Goal: Task Accomplishment & Management: Manage account settings

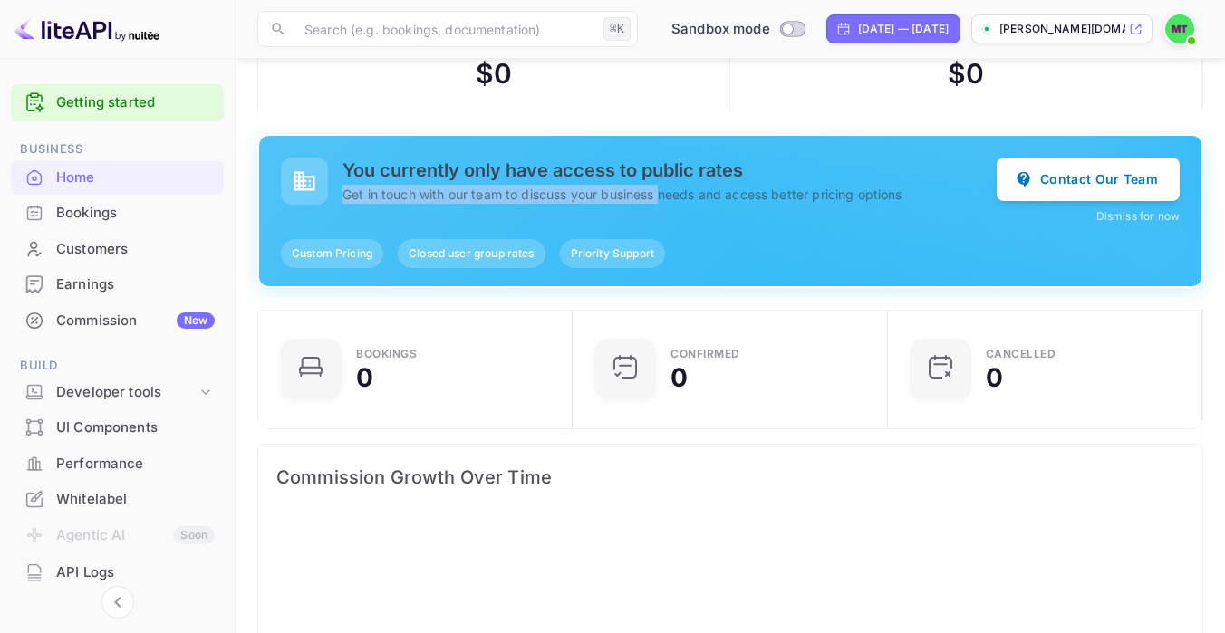
scroll to position [73, 0]
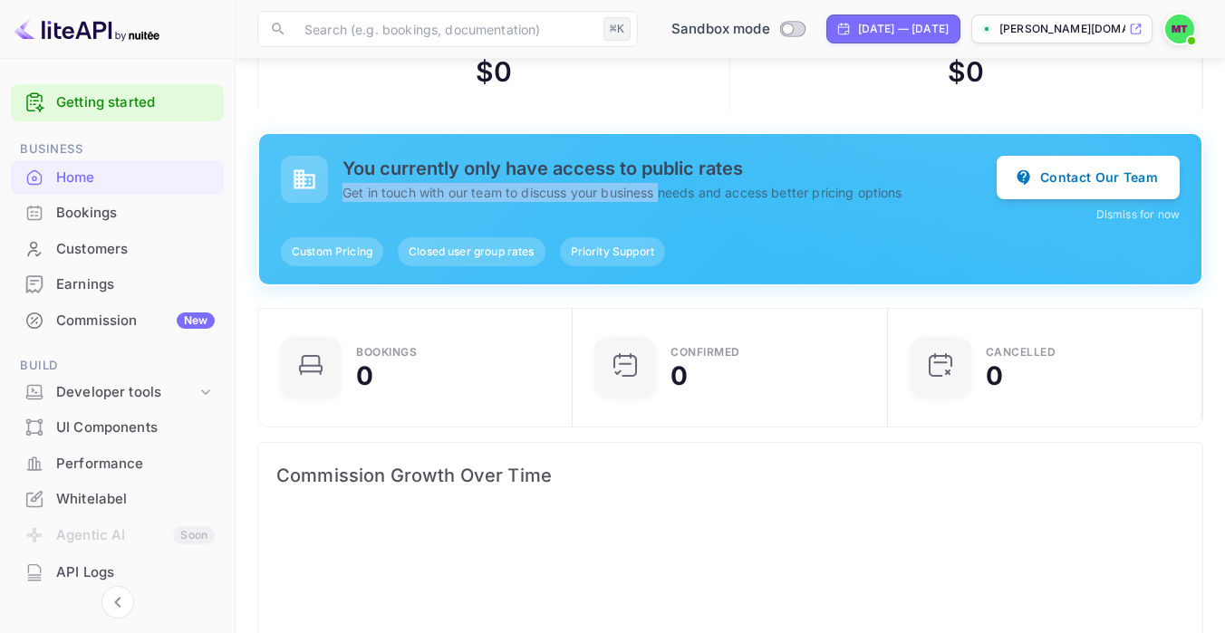
drag, startPoint x: 436, startPoint y: 181, endPoint x: 662, endPoint y: 201, distance: 227.4
click at [662, 201] on div "You currently only have access to public rates Get in touch with our team to di…" at bounding box center [639, 179] width 716 height 47
click at [594, 197] on p "Get in touch with our team to discuss your business needs and access better pri…" at bounding box center [669, 192] width 654 height 19
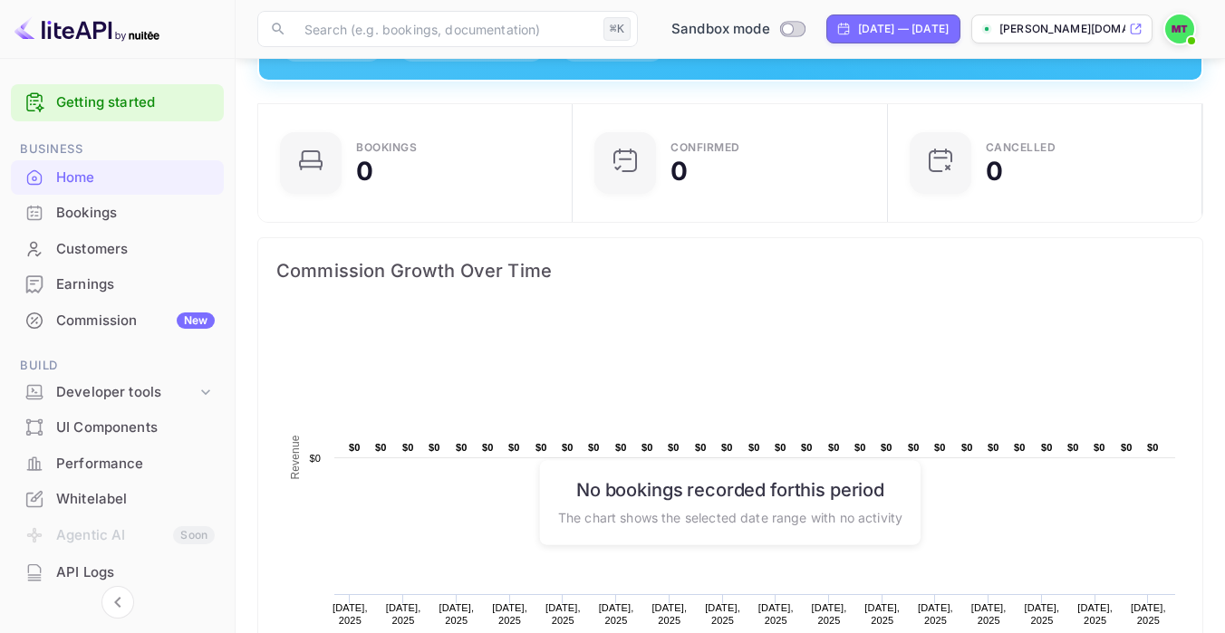
scroll to position [0, 0]
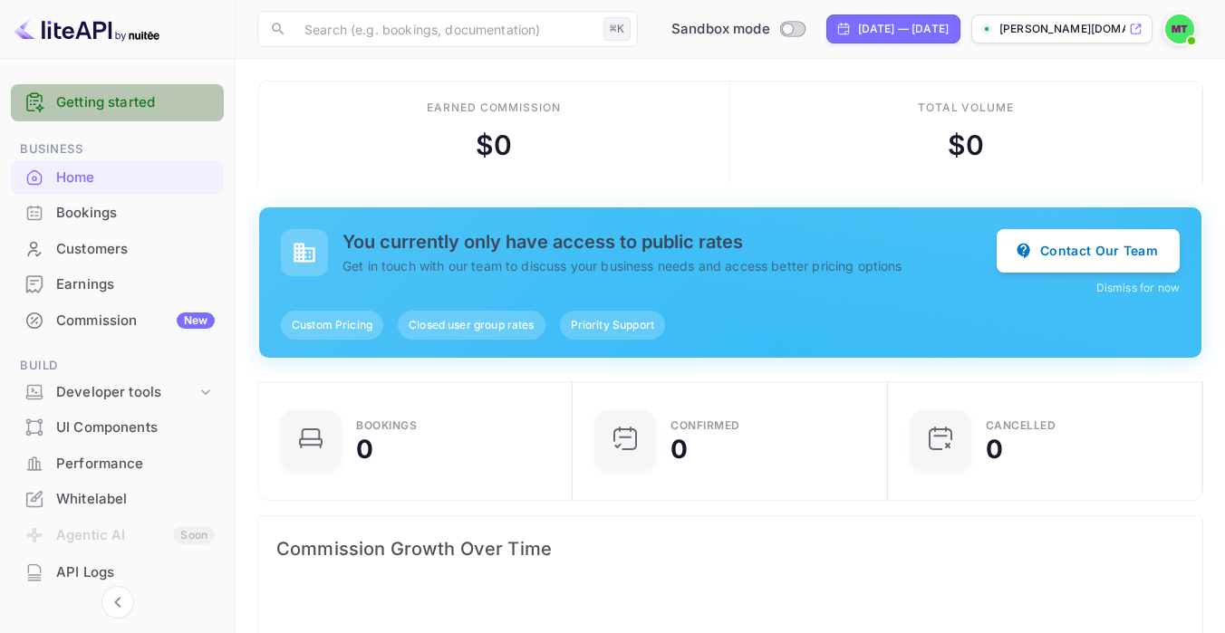
click at [126, 109] on link "Getting started" at bounding box center [135, 102] width 159 height 21
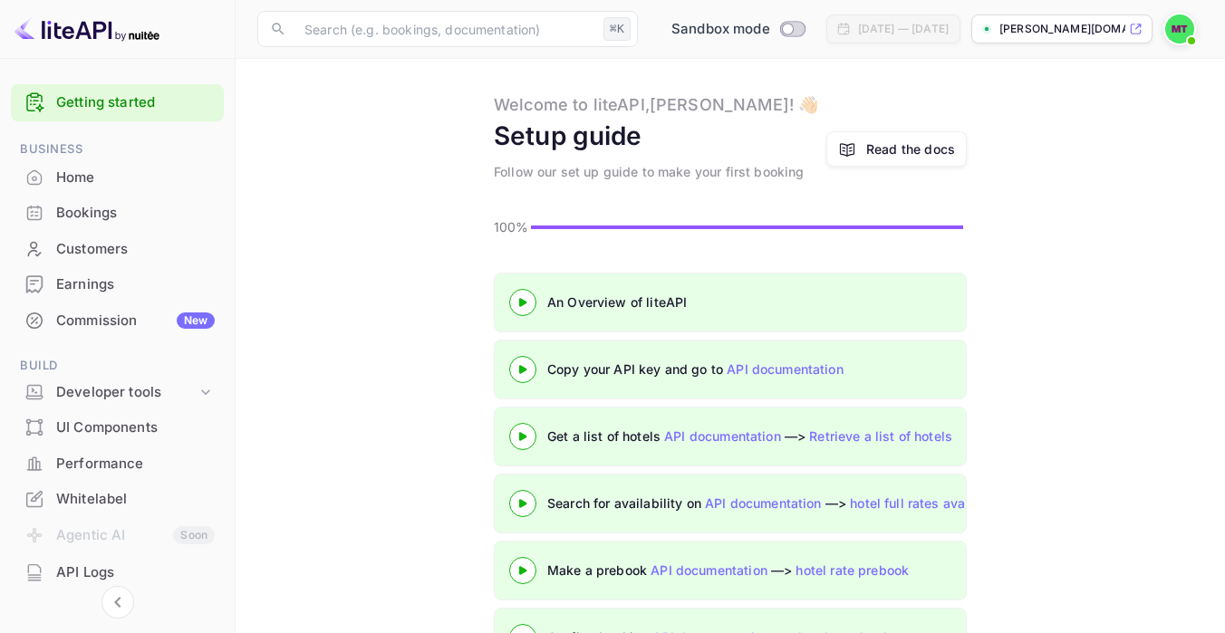
scroll to position [21, 0]
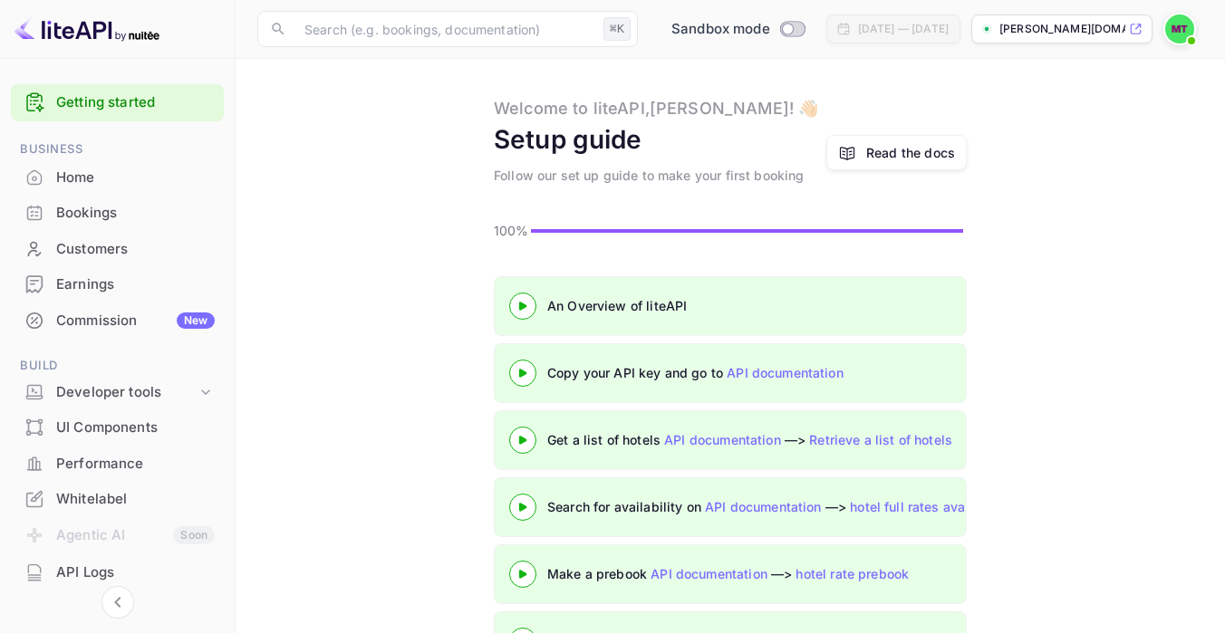
click at [513, 303] on icon at bounding box center [522, 306] width 63 height 9
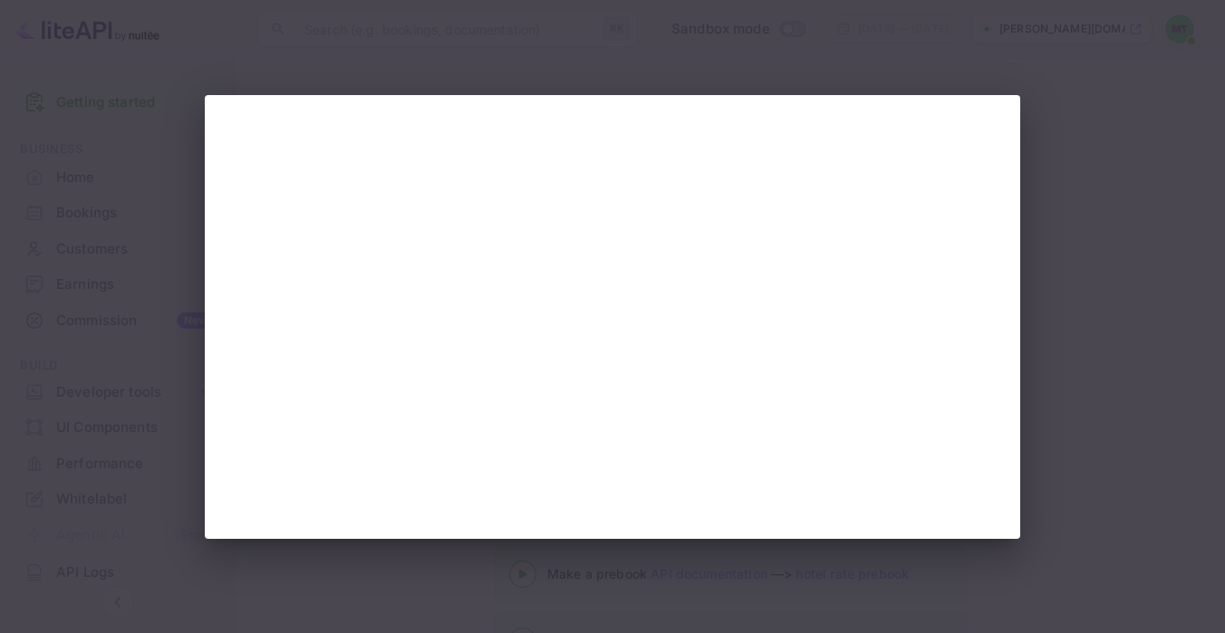
click at [505, 53] on div at bounding box center [612, 316] width 1225 height 633
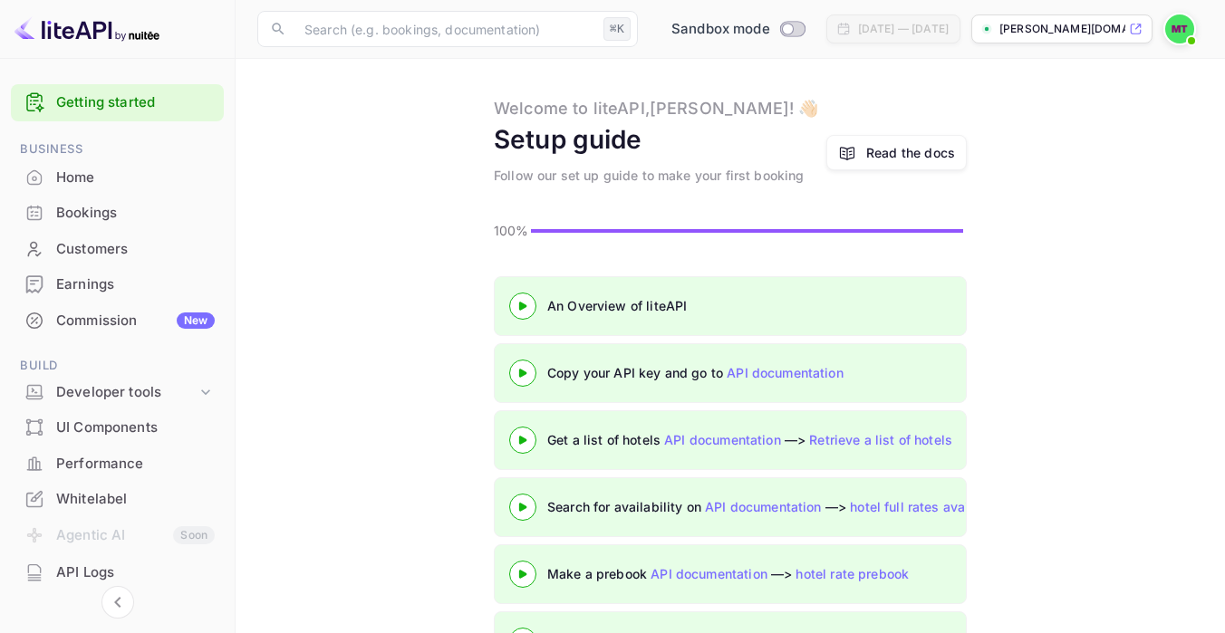
click at [519, 379] on div at bounding box center [522, 372] width 63 height 23
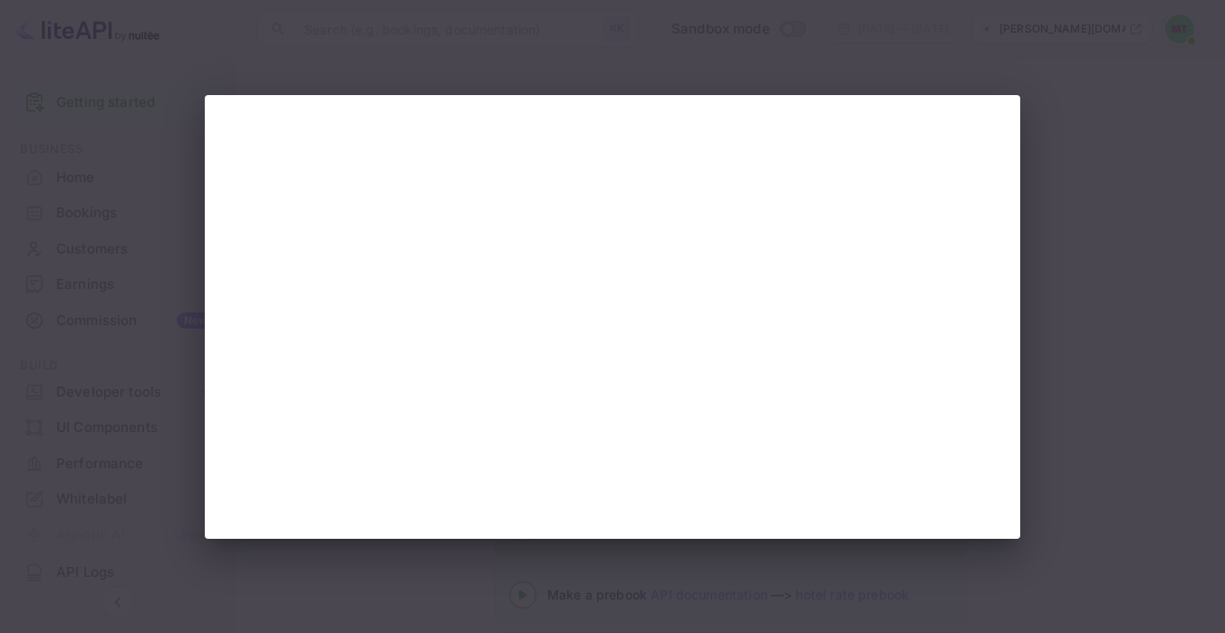
click at [1103, 134] on div at bounding box center [612, 316] width 1225 height 633
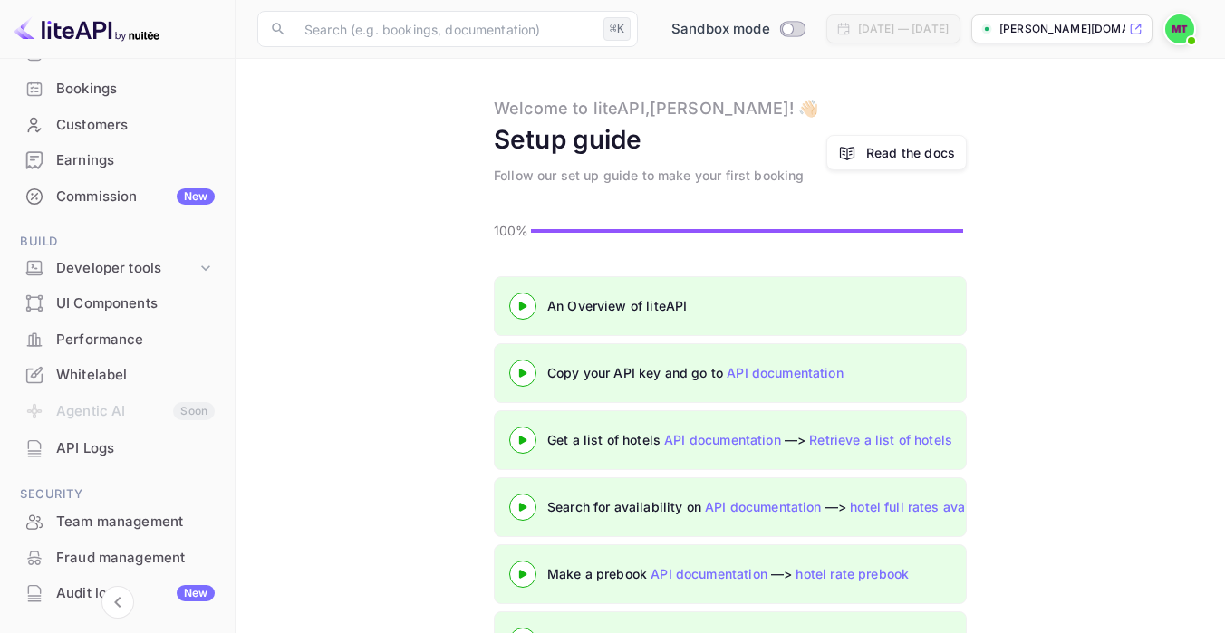
scroll to position [125, 0]
click at [105, 262] on div "Developer tools" at bounding box center [126, 267] width 140 height 21
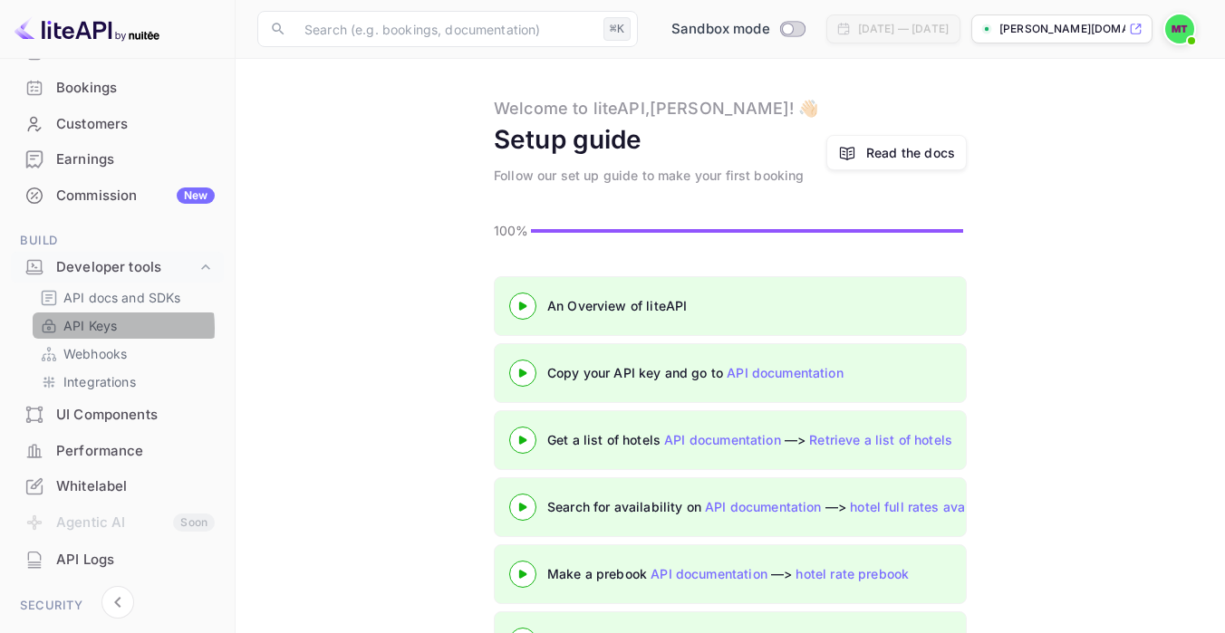
click at [90, 328] on p "API Keys" at bounding box center [89, 325] width 53 height 19
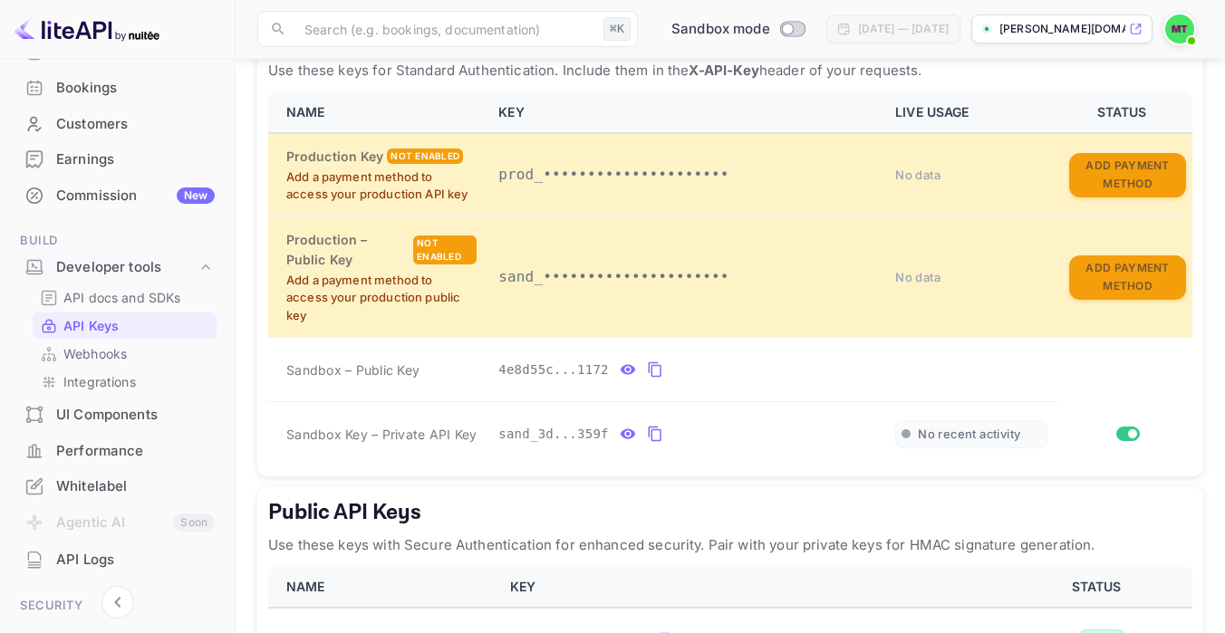
scroll to position [415, 0]
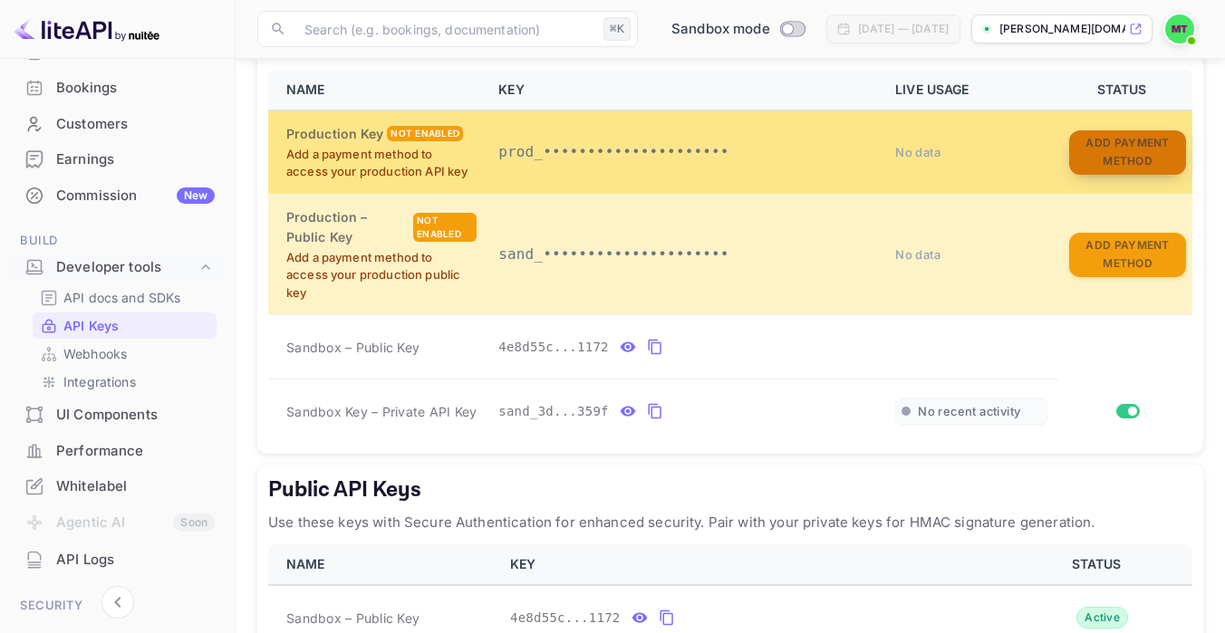
click at [1093, 173] on button "Add Payment Method" at bounding box center [1127, 152] width 117 height 44
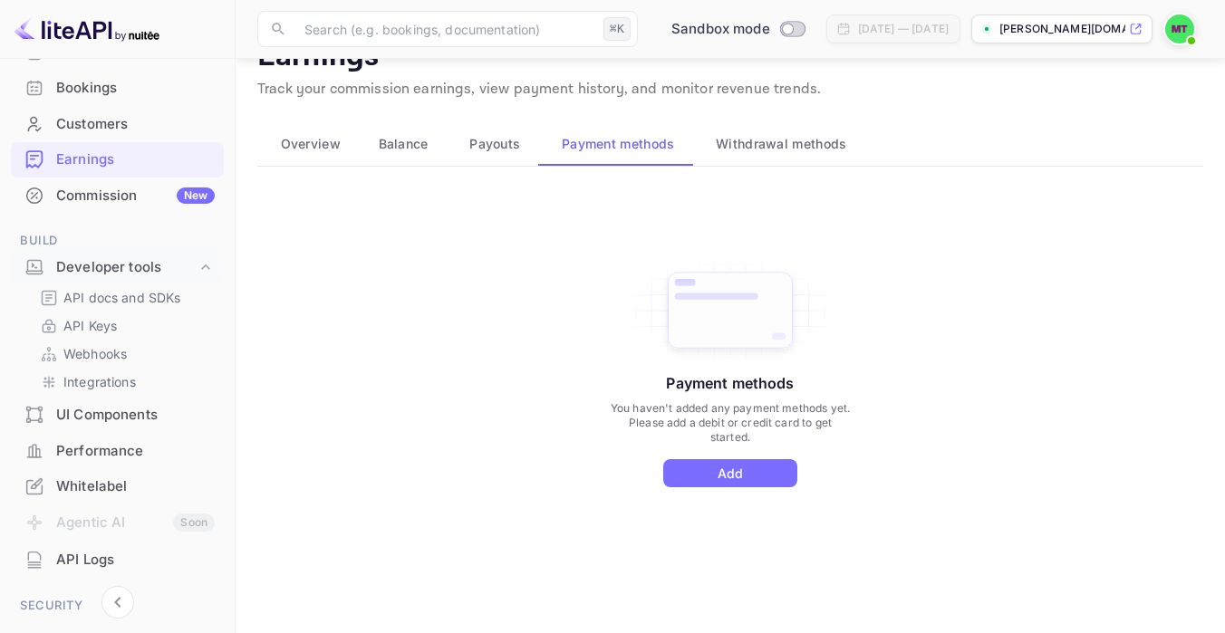
scroll to position [44, 0]
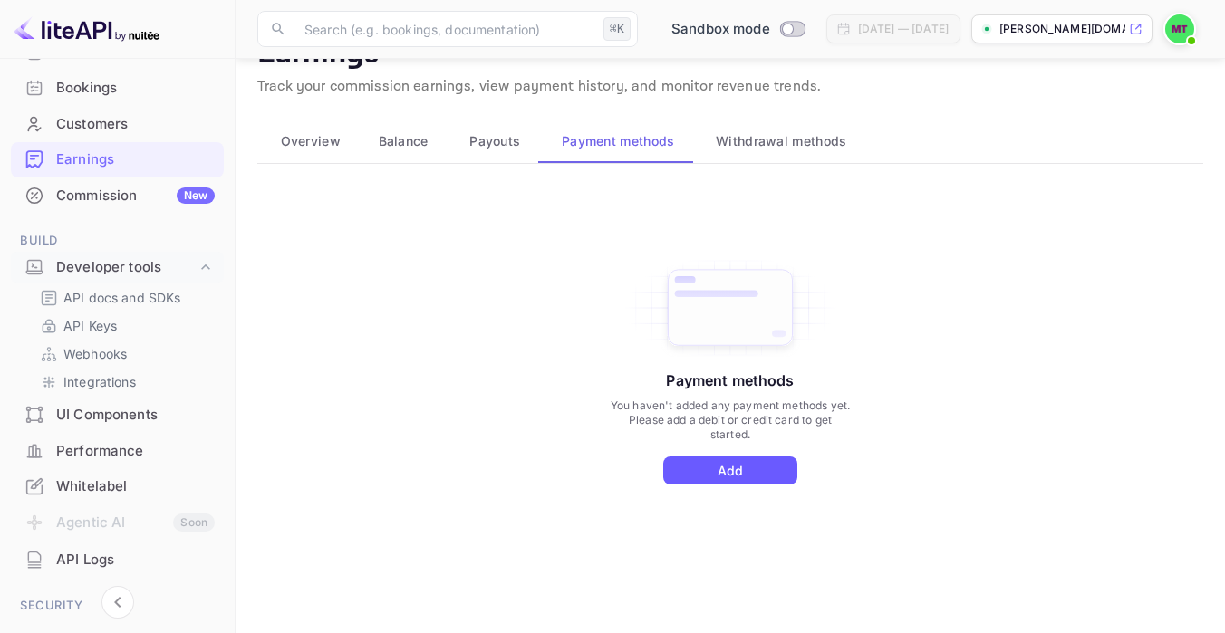
click at [764, 465] on button "Add" at bounding box center [730, 471] width 134 height 28
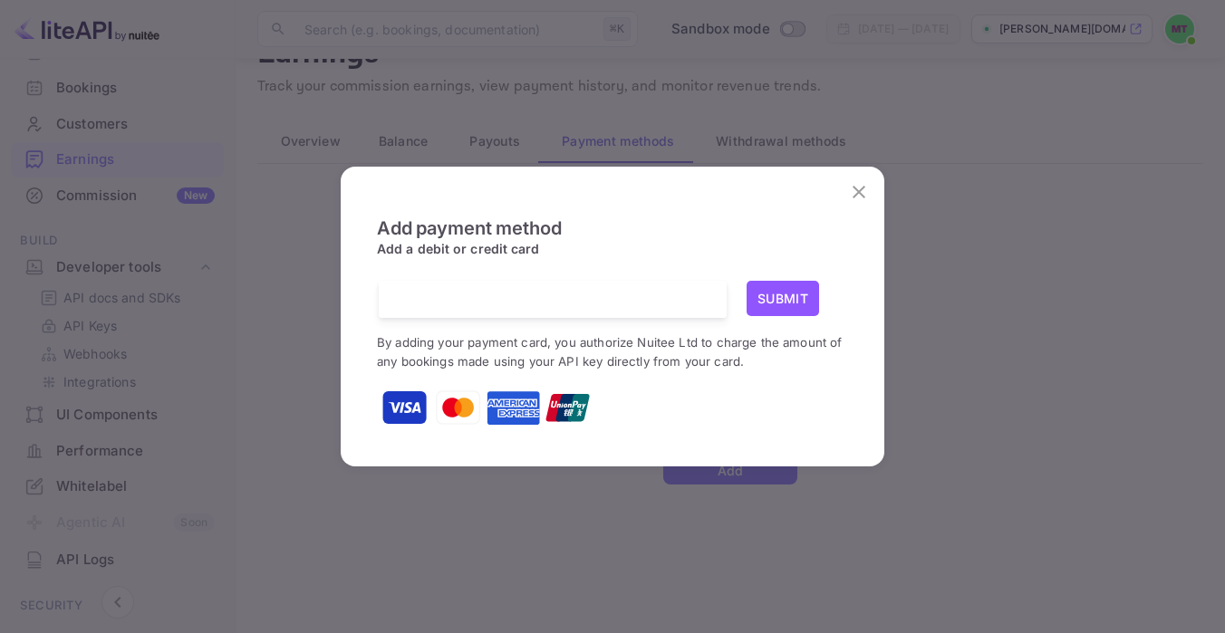
click at [782, 298] on button "Submit" at bounding box center [782, 298] width 72 height 35
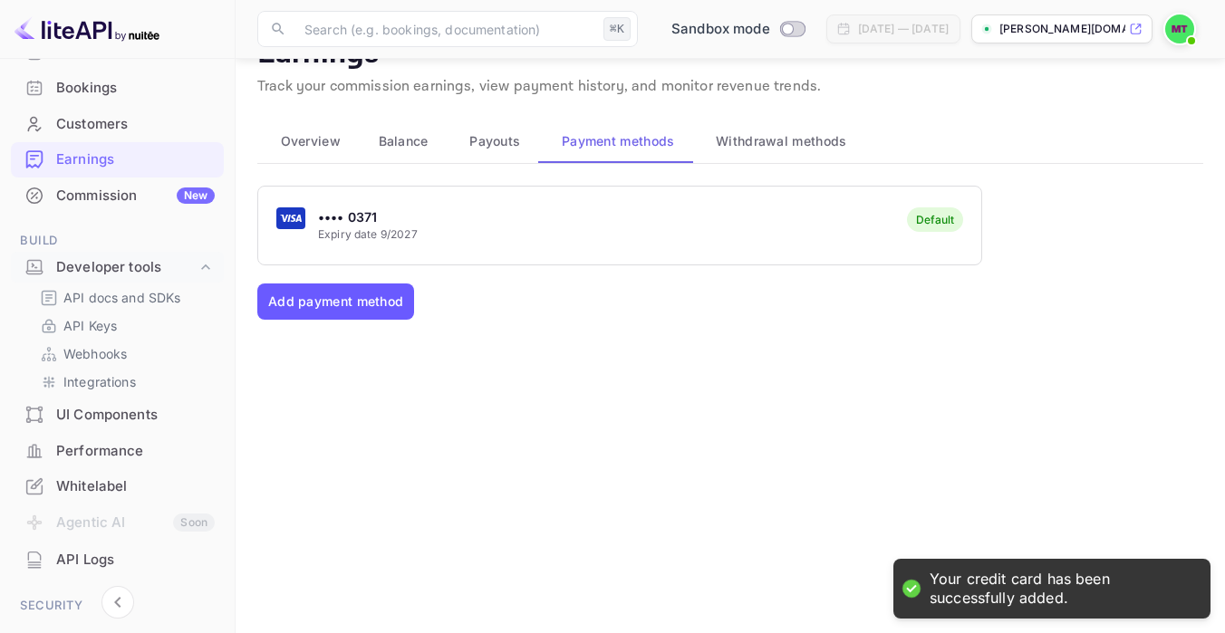
drag, startPoint x: 576, startPoint y: 382, endPoint x: 389, endPoint y: 293, distance: 207.9
click at [576, 382] on div "•••• 0371 Expiry date 9/2027 Default Add payment method" at bounding box center [730, 390] width 946 height 408
click at [361, 304] on button "Add payment method" at bounding box center [335, 302] width 157 height 36
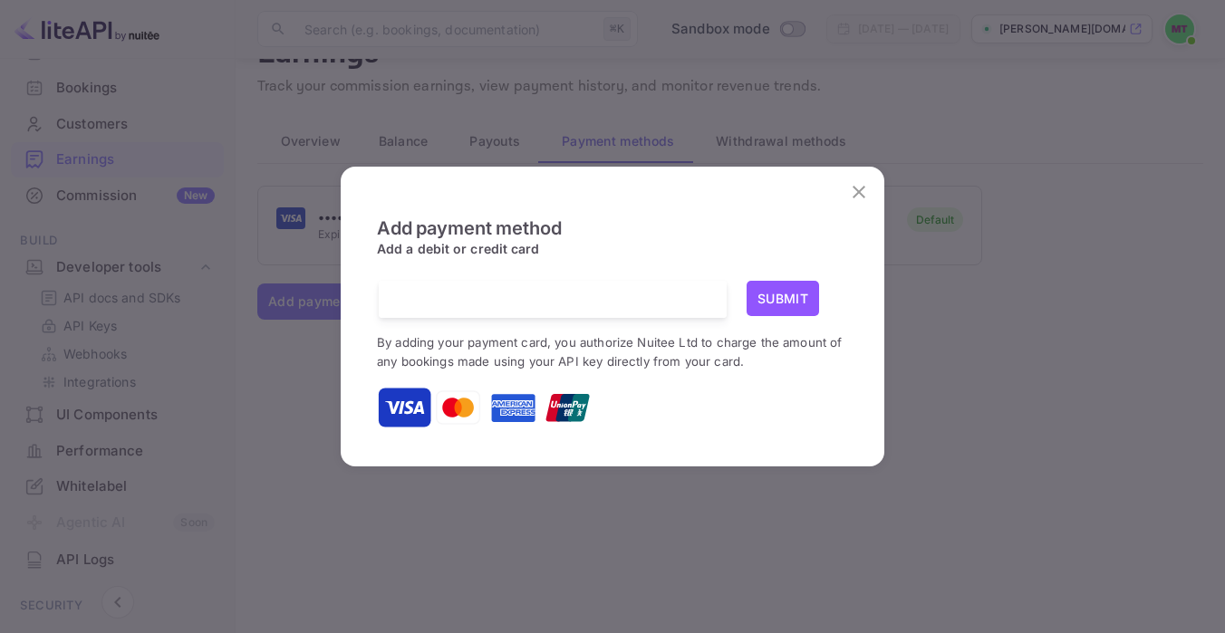
click at [859, 189] on icon "close" at bounding box center [859, 192] width 22 height 22
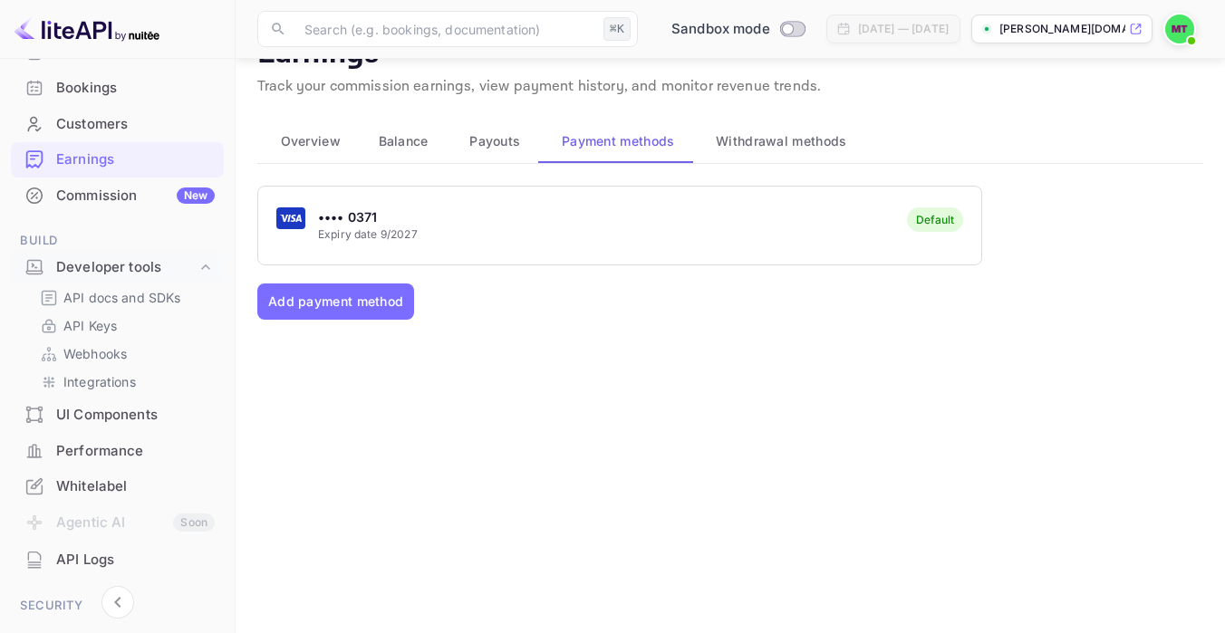
click at [451, 307] on div "Add payment method" at bounding box center [730, 302] width 946 height 36
click at [497, 149] on span "Payouts" at bounding box center [494, 141] width 51 height 22
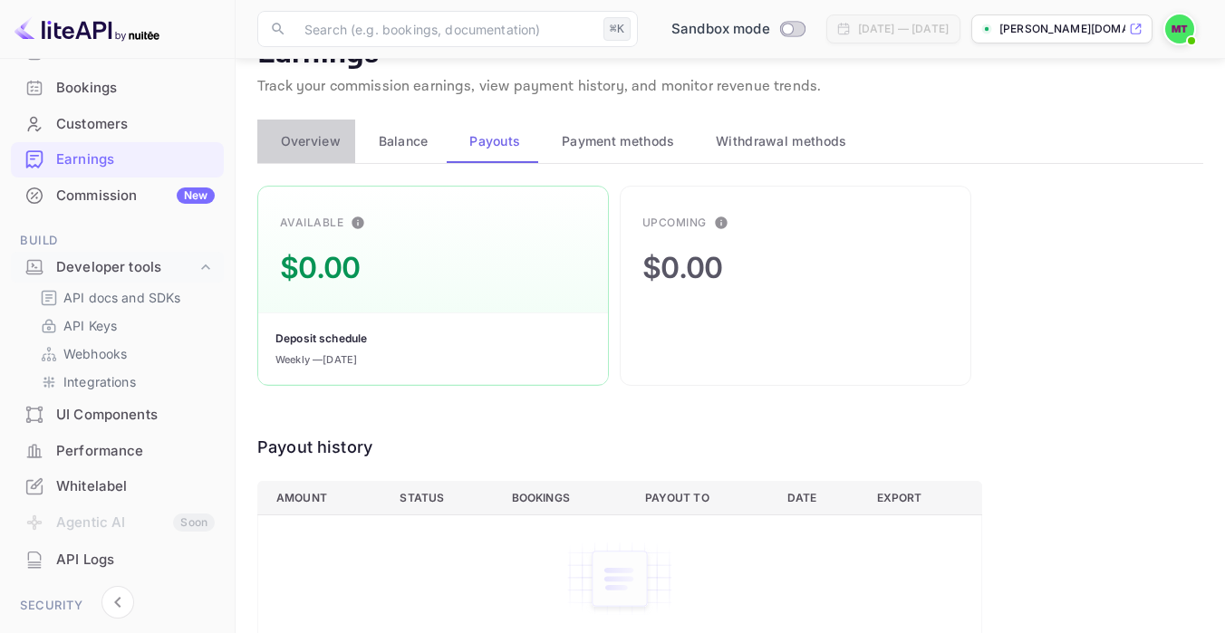
click at [314, 144] on span "Overview" at bounding box center [311, 141] width 60 height 22
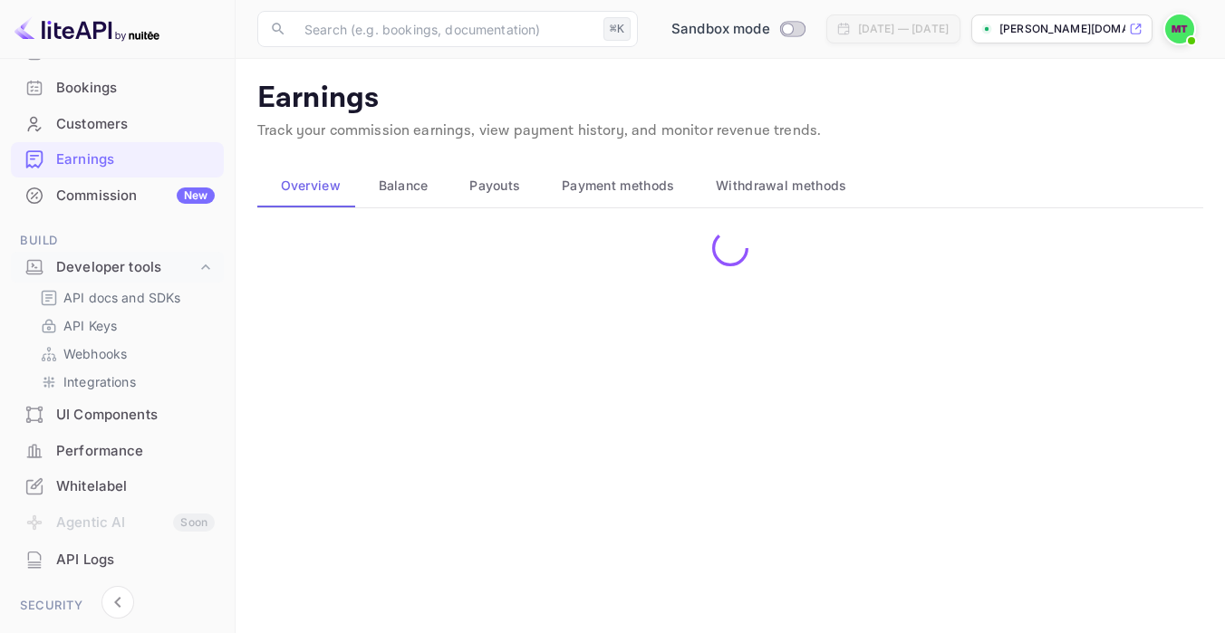
scroll to position [0, 0]
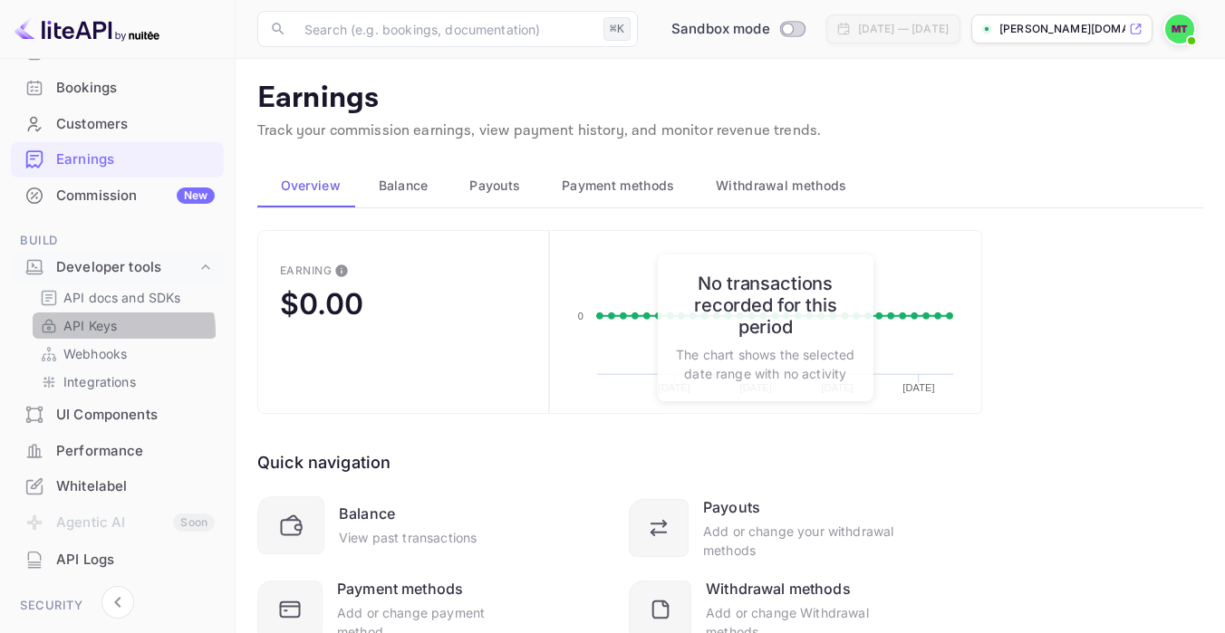
click at [97, 332] on p "API Keys" at bounding box center [89, 325] width 53 height 19
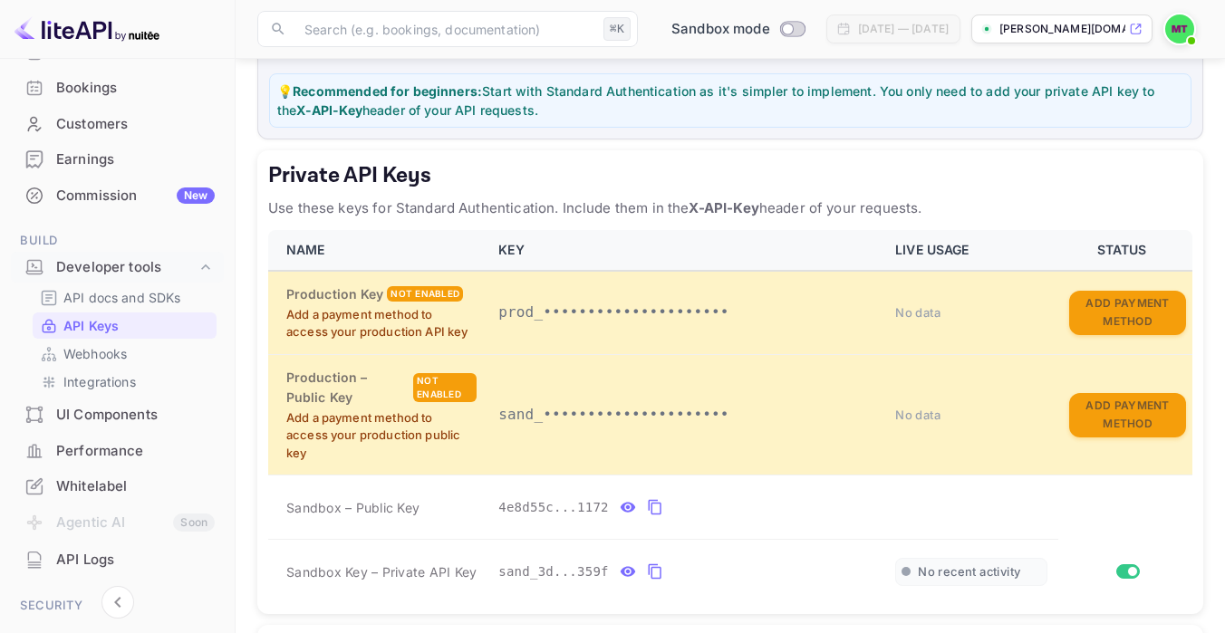
scroll to position [293, 0]
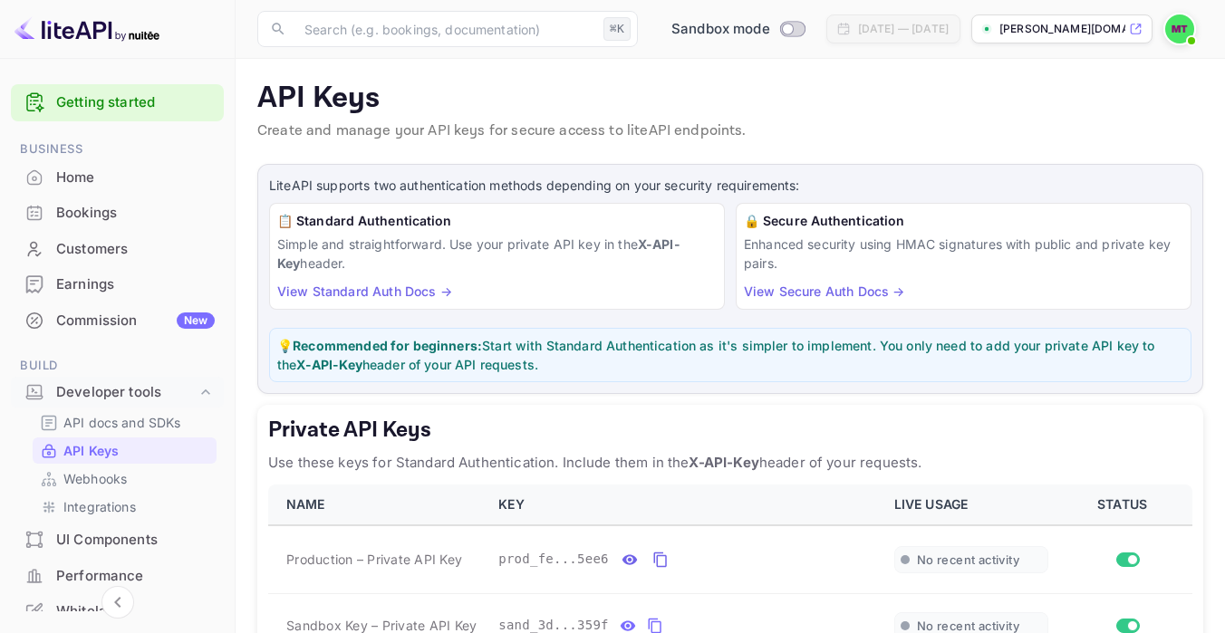
scroll to position [27, 0]
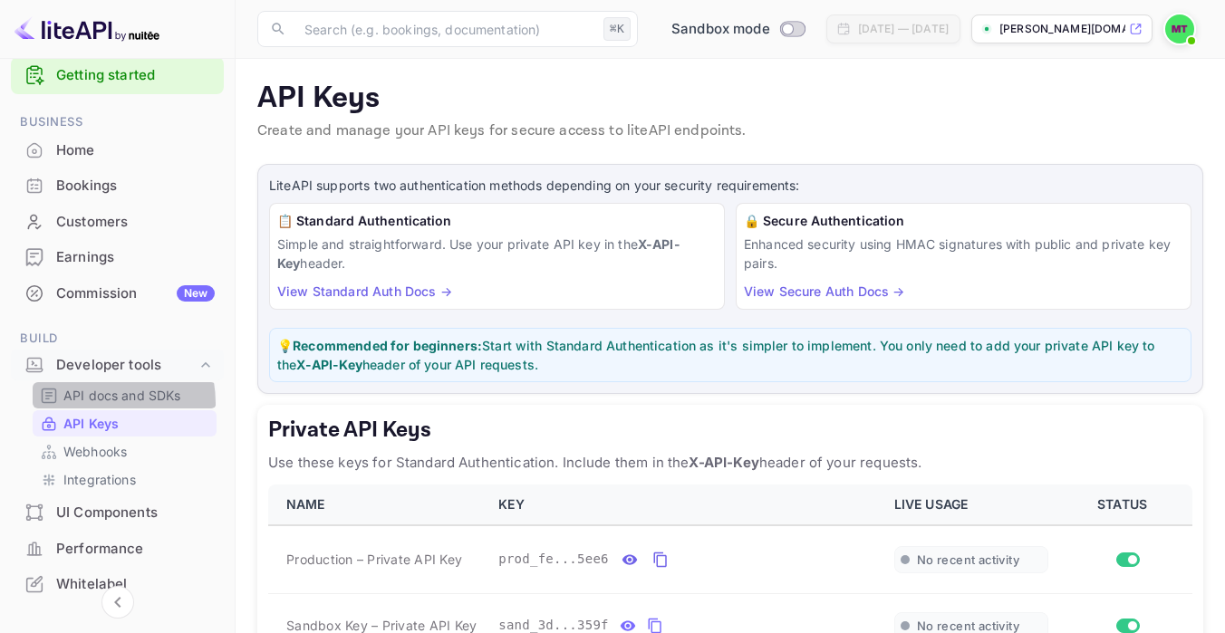
click at [91, 403] on p "API docs and SDKs" at bounding box center [122, 395] width 118 height 19
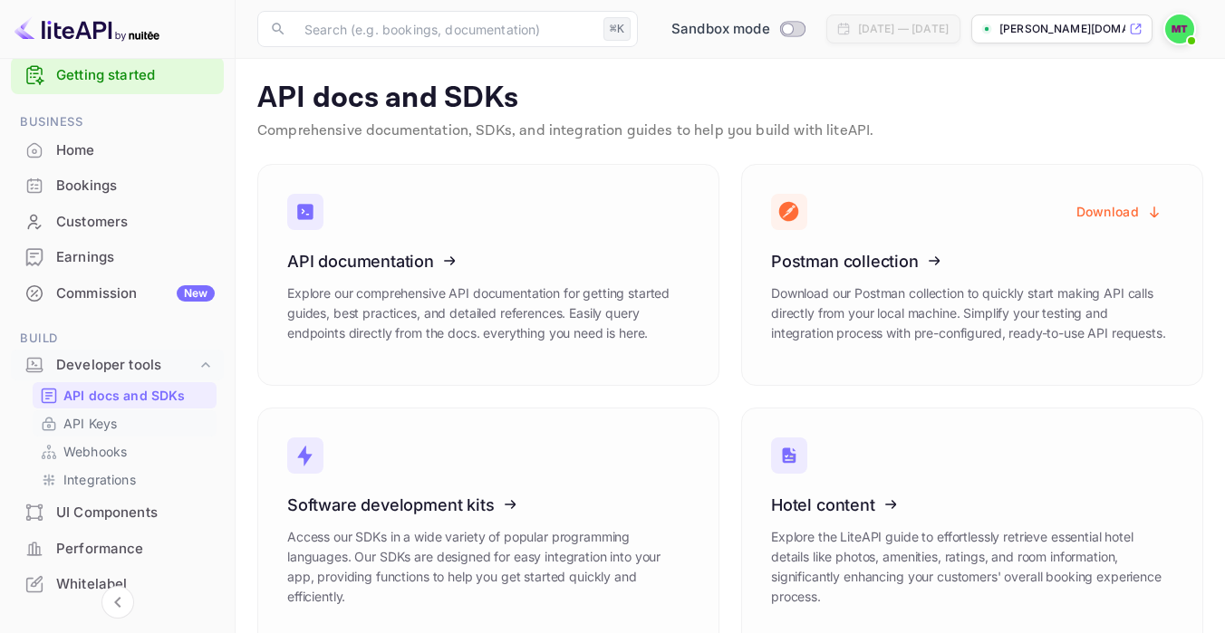
click at [79, 426] on p "API Keys" at bounding box center [89, 423] width 53 height 19
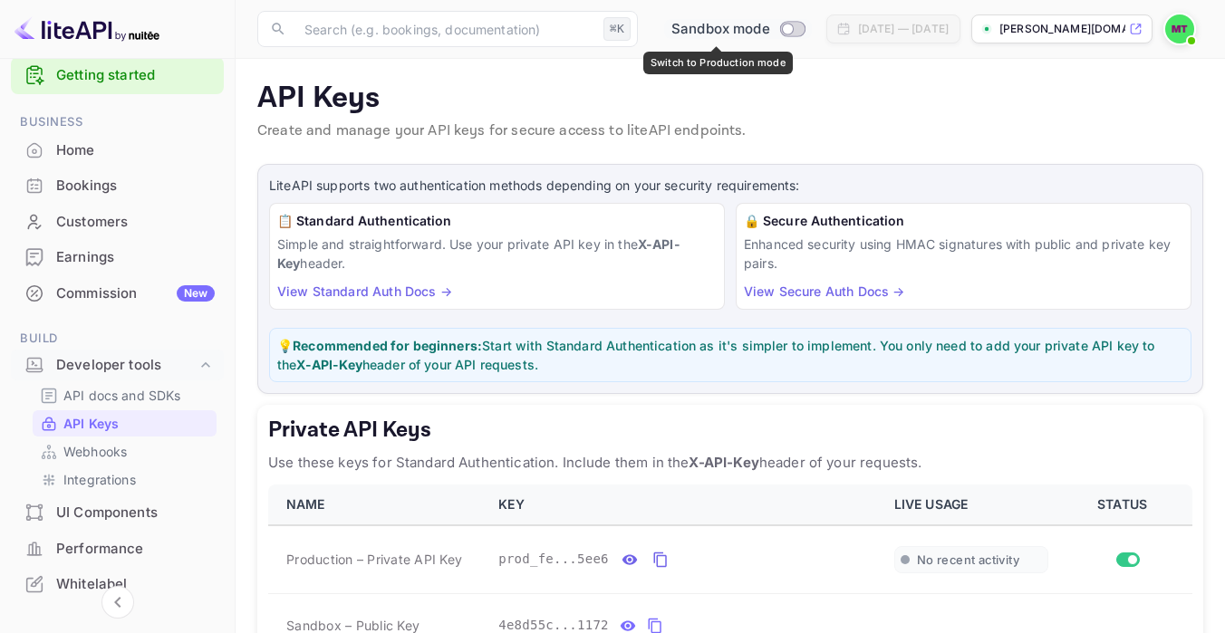
click at [769, 24] on input "Switch to Production mode" at bounding box center [787, 29] width 36 height 12
checkbox input "true"
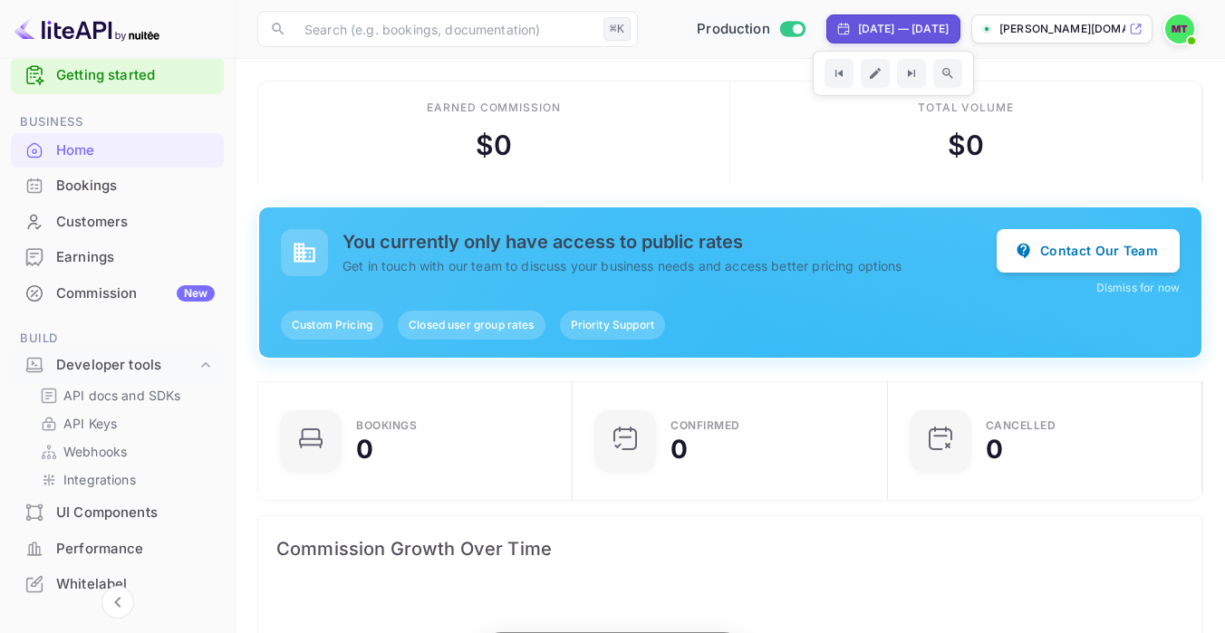
scroll to position [1, 1]
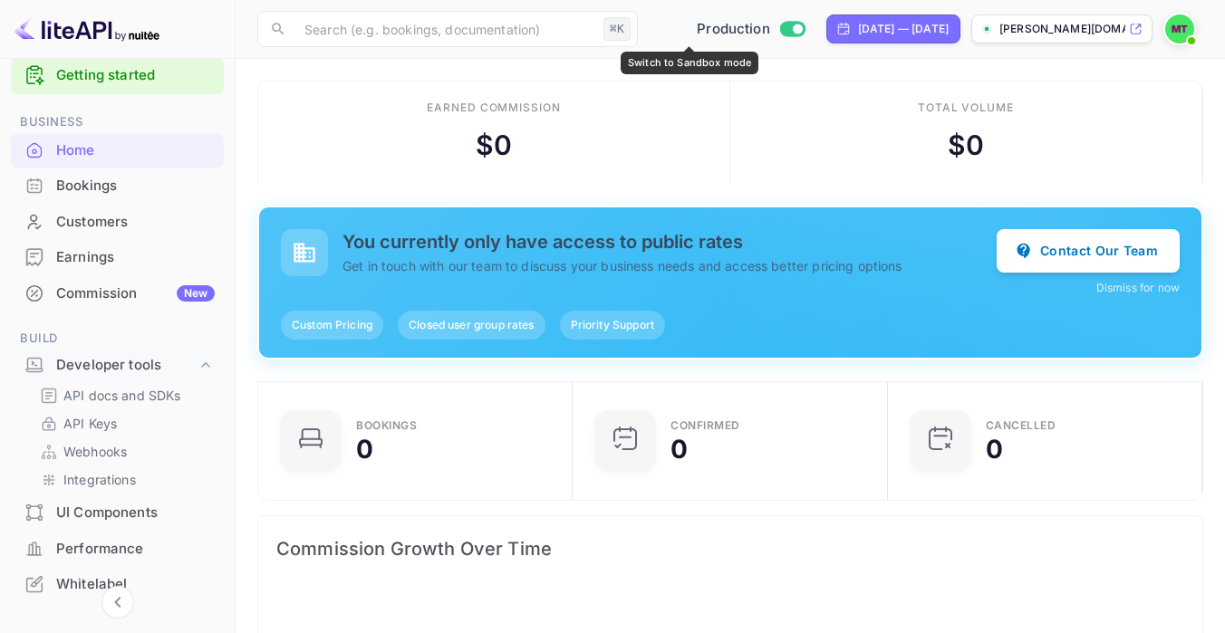
click at [779, 24] on input "Switch to Sandbox mode" at bounding box center [797, 29] width 36 height 12
click at [78, 429] on p "API Keys" at bounding box center [89, 423] width 53 height 19
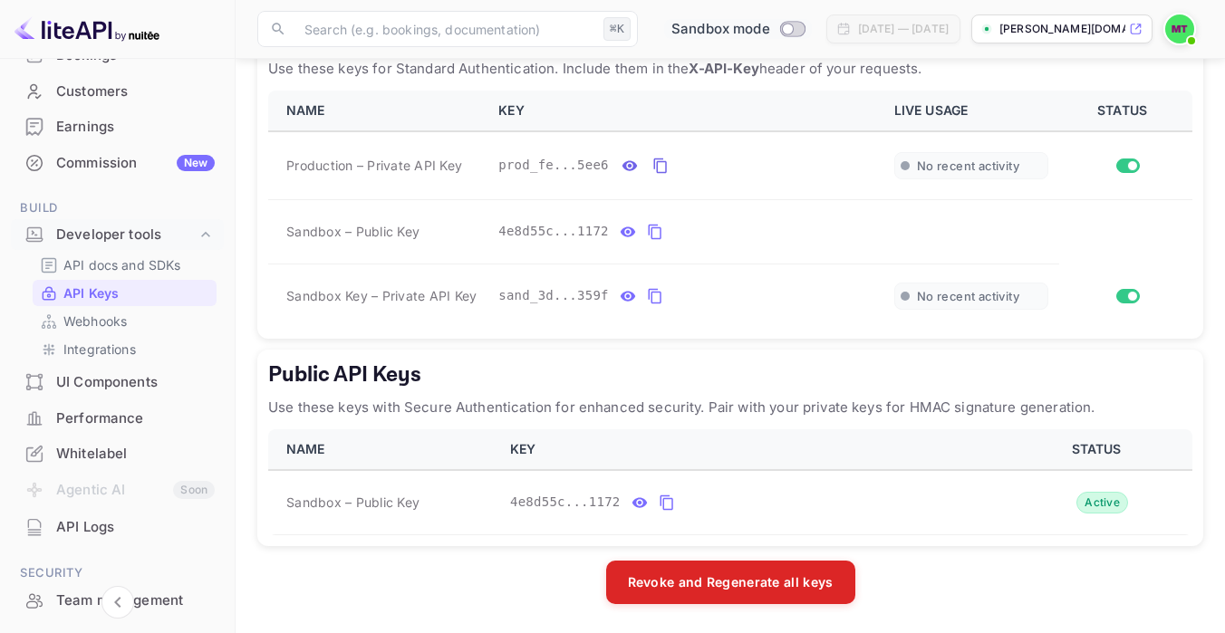
scroll to position [187, 0]
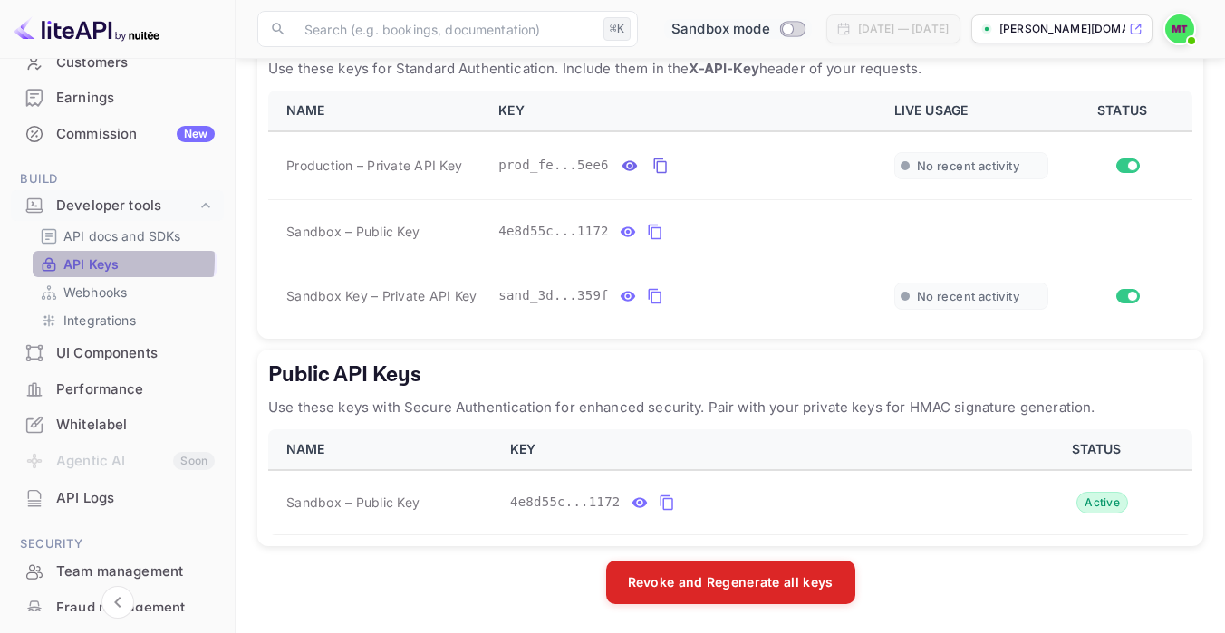
click at [91, 260] on p "API Keys" at bounding box center [90, 264] width 55 height 19
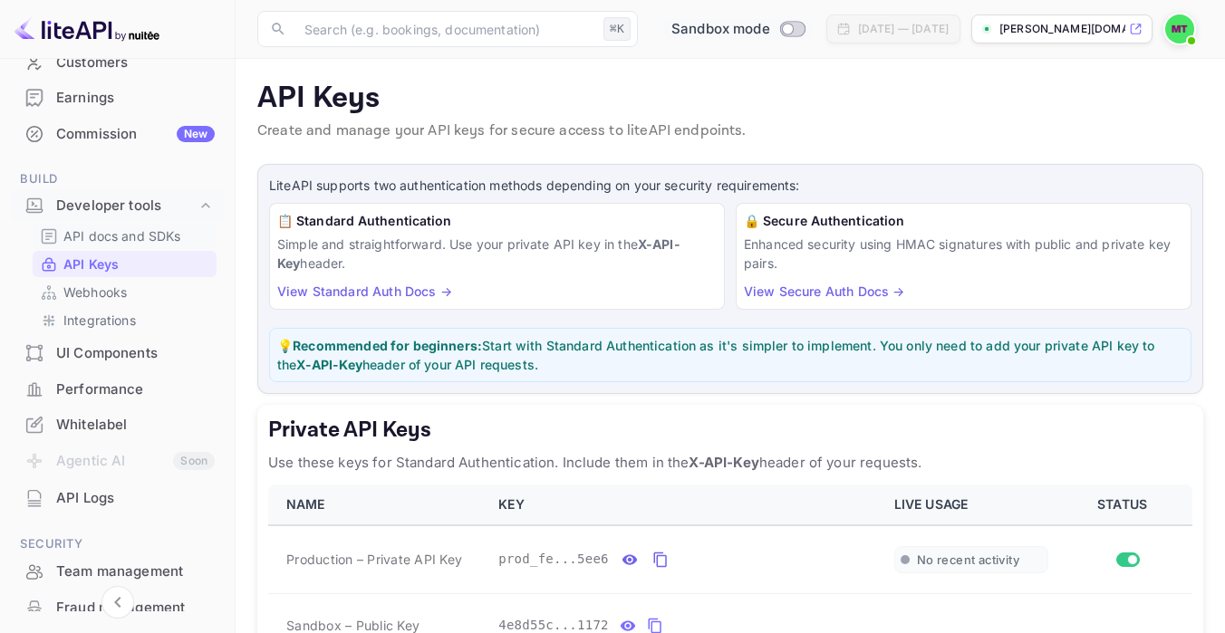
click at [91, 234] on p "API docs and SDKs" at bounding box center [122, 235] width 118 height 19
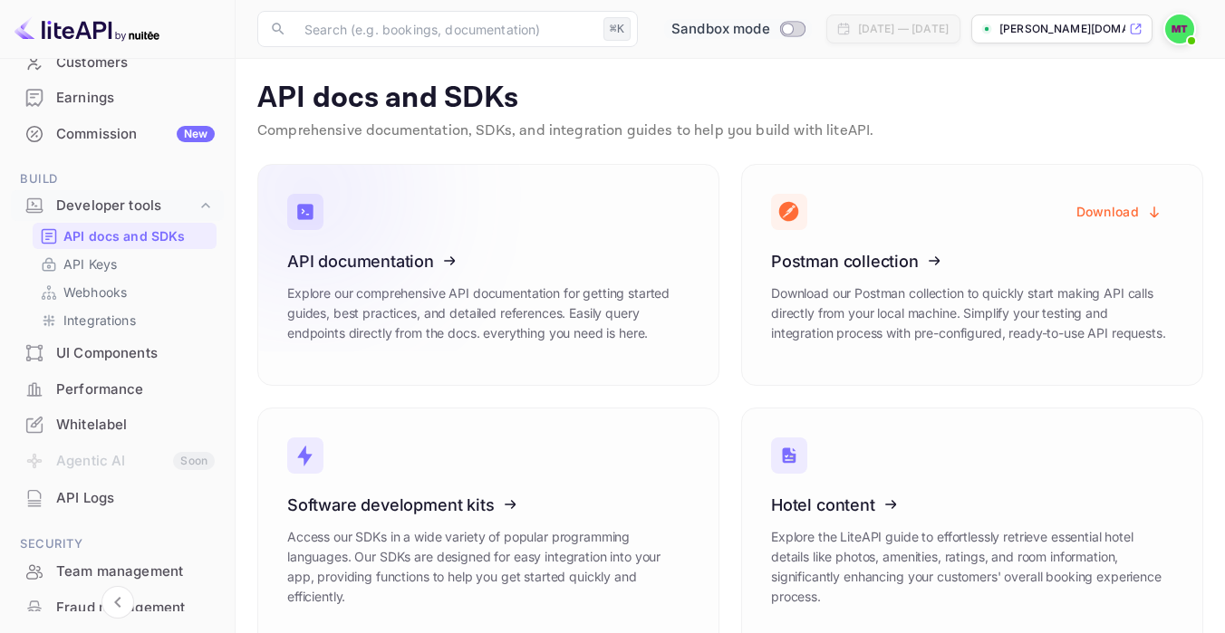
click at [449, 255] on icon at bounding box center [399, 258] width 282 height 187
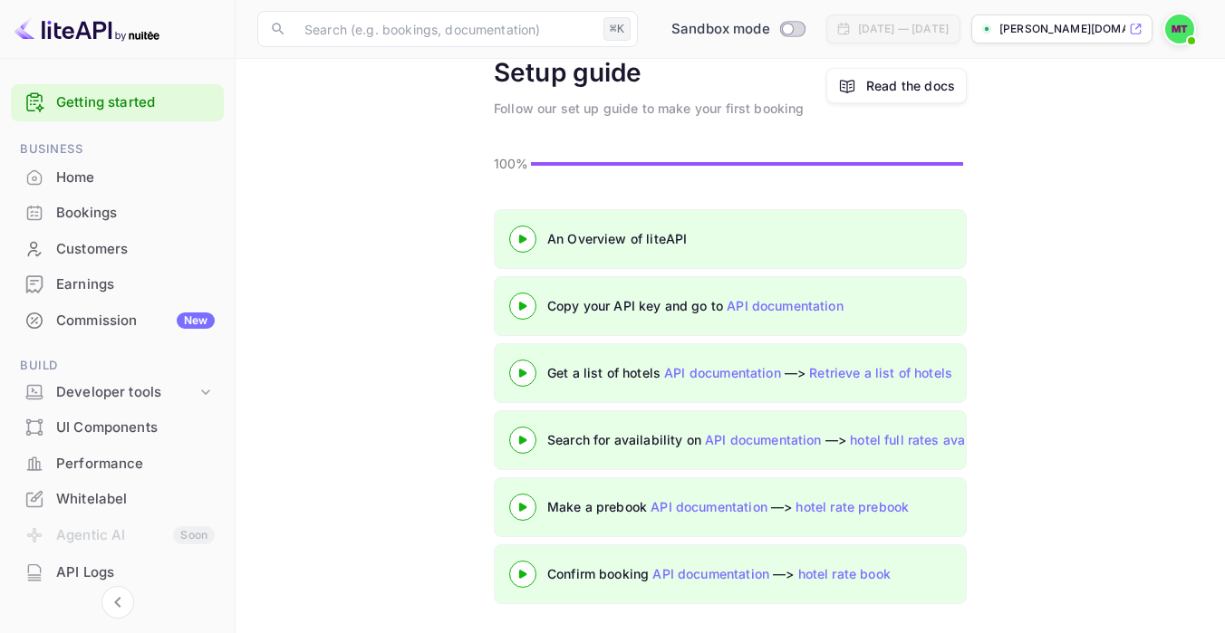
click at [523, 373] on 3 at bounding box center [522, 373] width 7 height 8
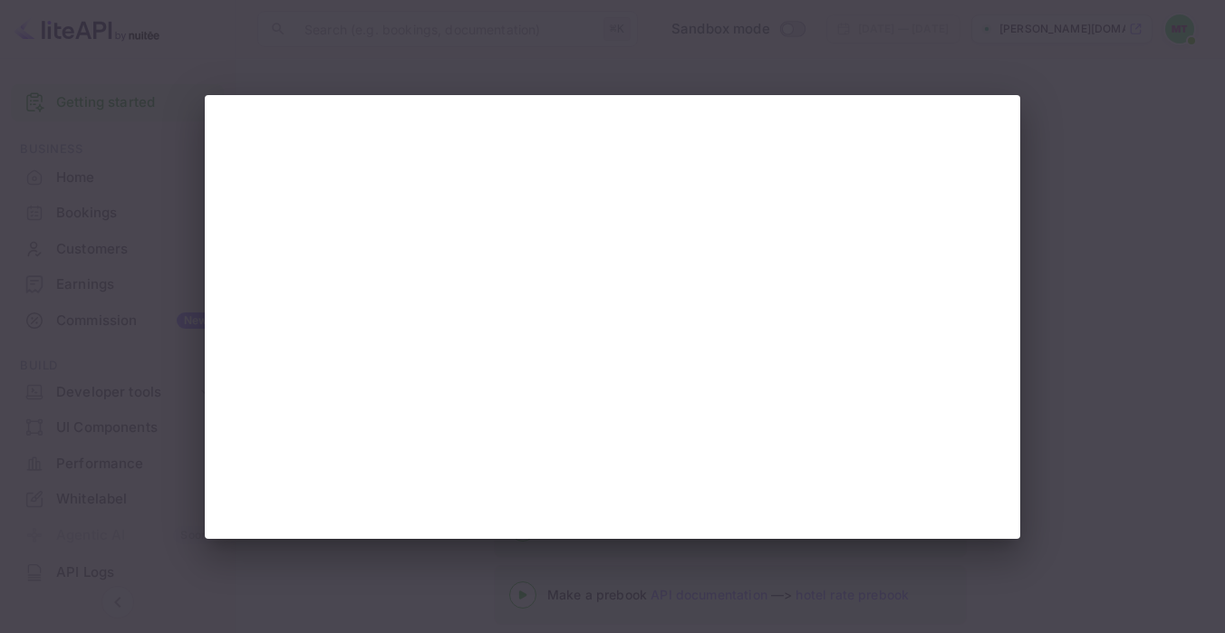
click at [367, 61] on div at bounding box center [612, 316] width 1225 height 633
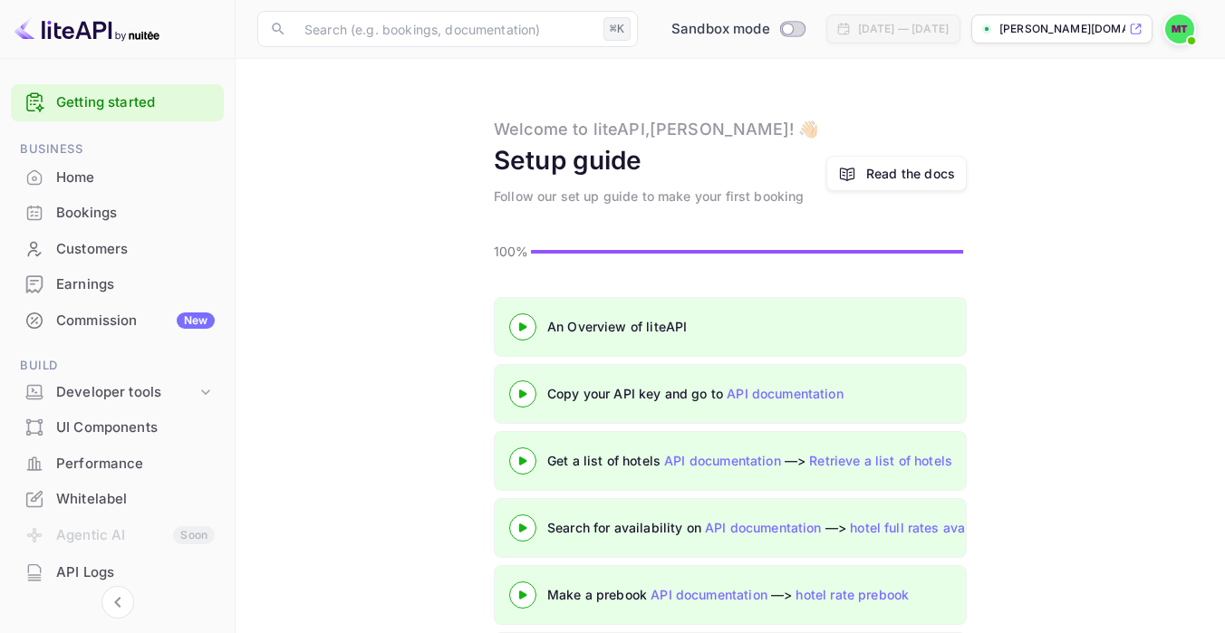
scroll to position [88, 0]
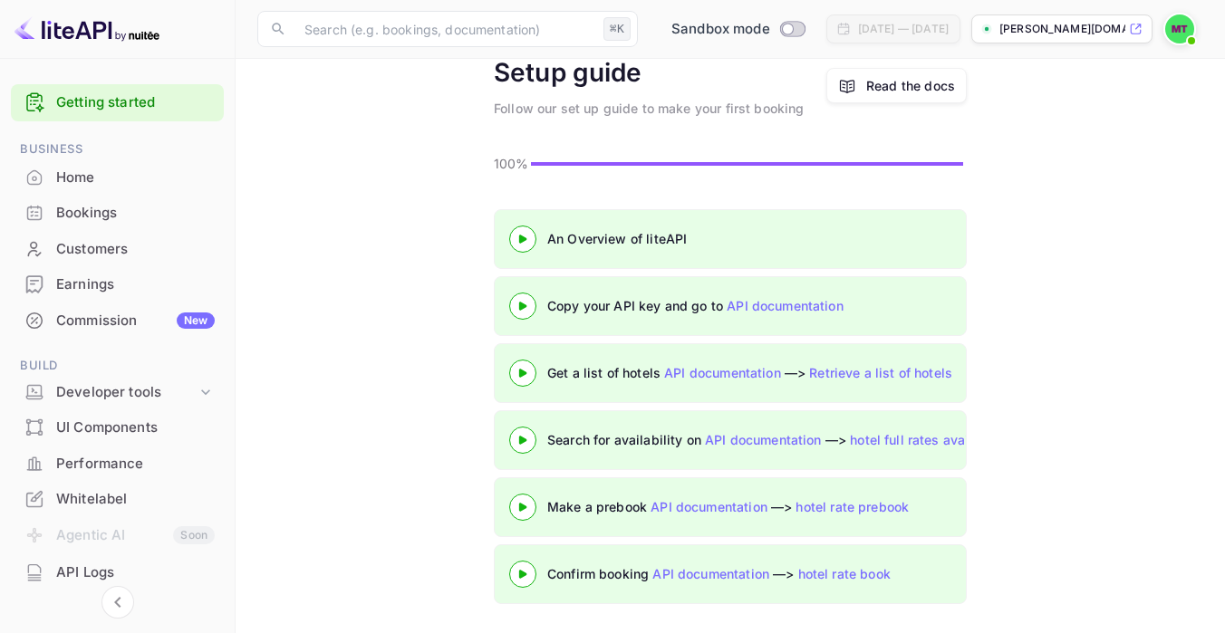
click at [519, 444] on 3 at bounding box center [522, 440] width 7 height 8
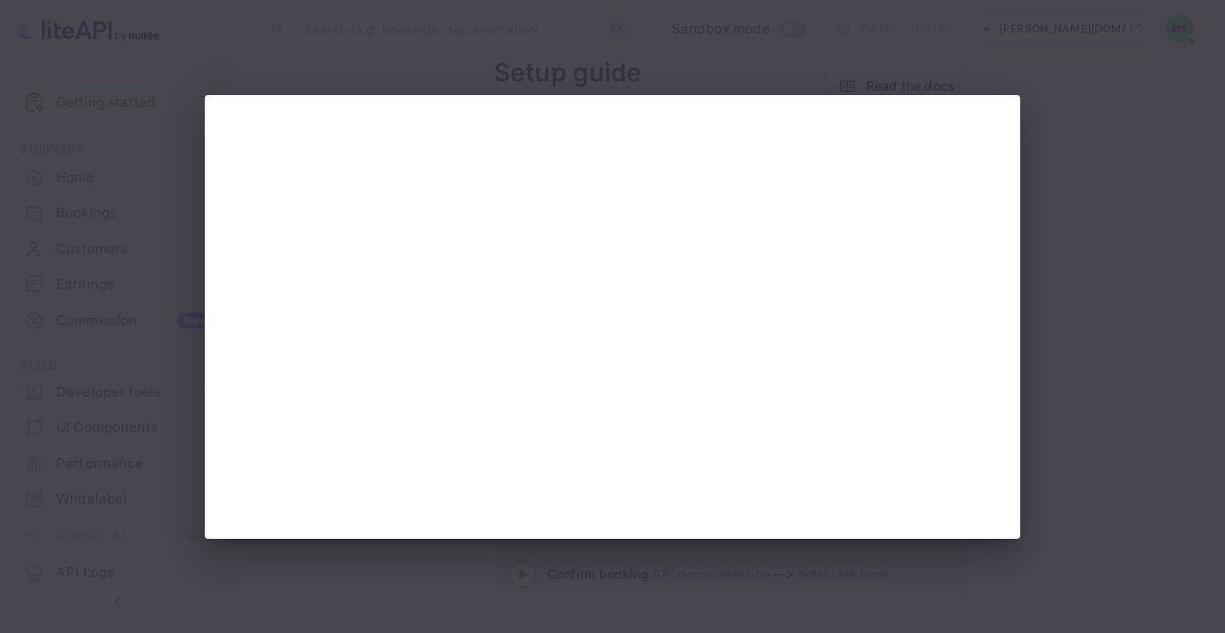
scroll to position [0, 0]
click at [286, 54] on div at bounding box center [612, 316] width 1225 height 633
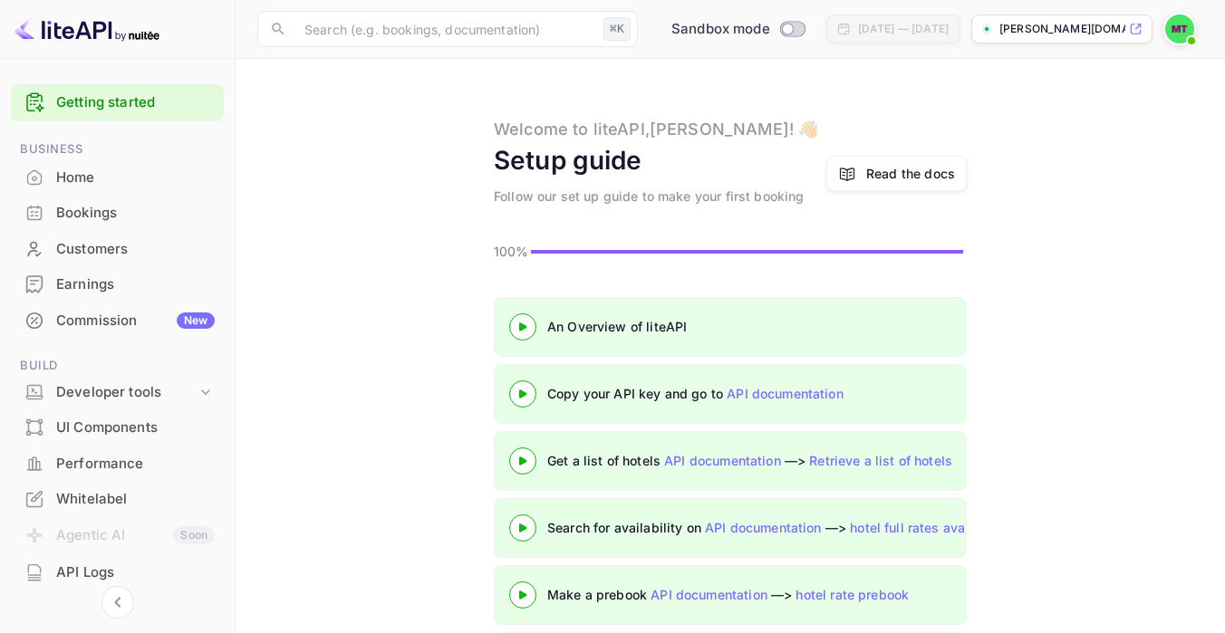
click at [513, 391] on icon at bounding box center [522, 394] width 63 height 9
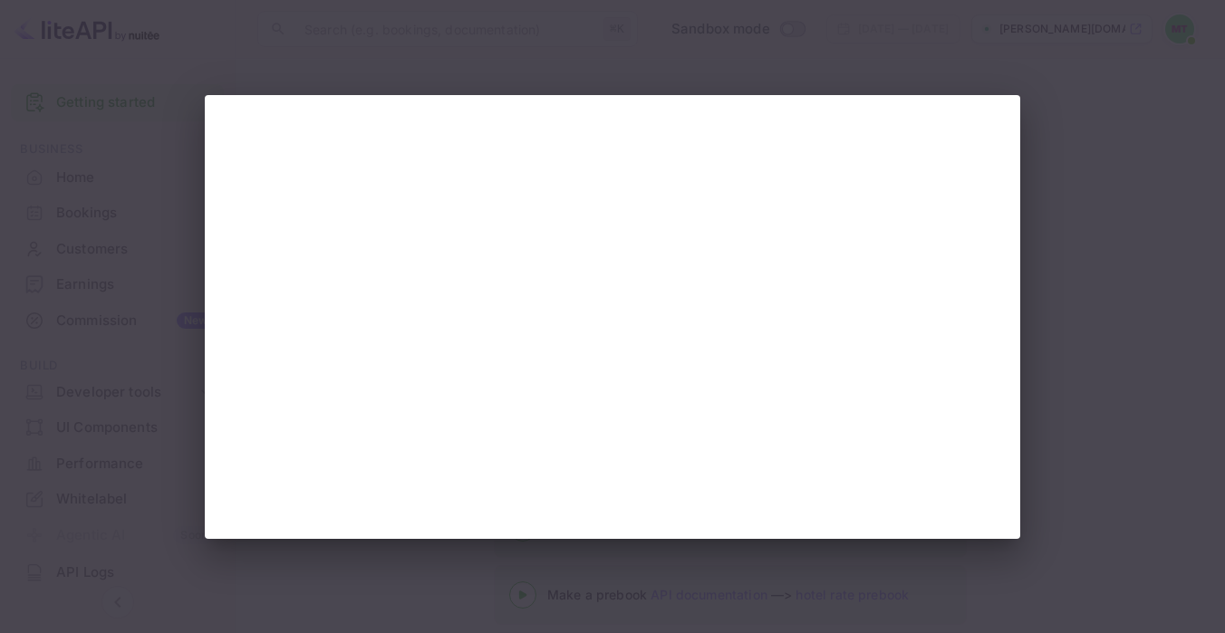
click at [149, 207] on div at bounding box center [612, 316] width 1225 height 633
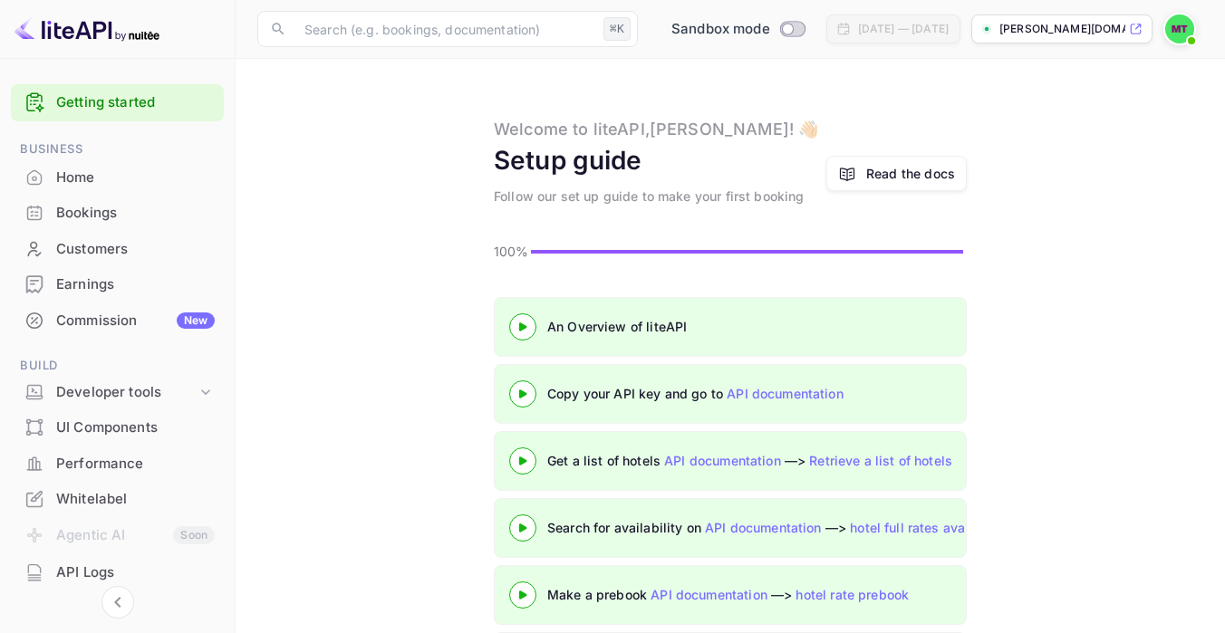
click at [149, 207] on div at bounding box center [612, 316] width 1225 height 633
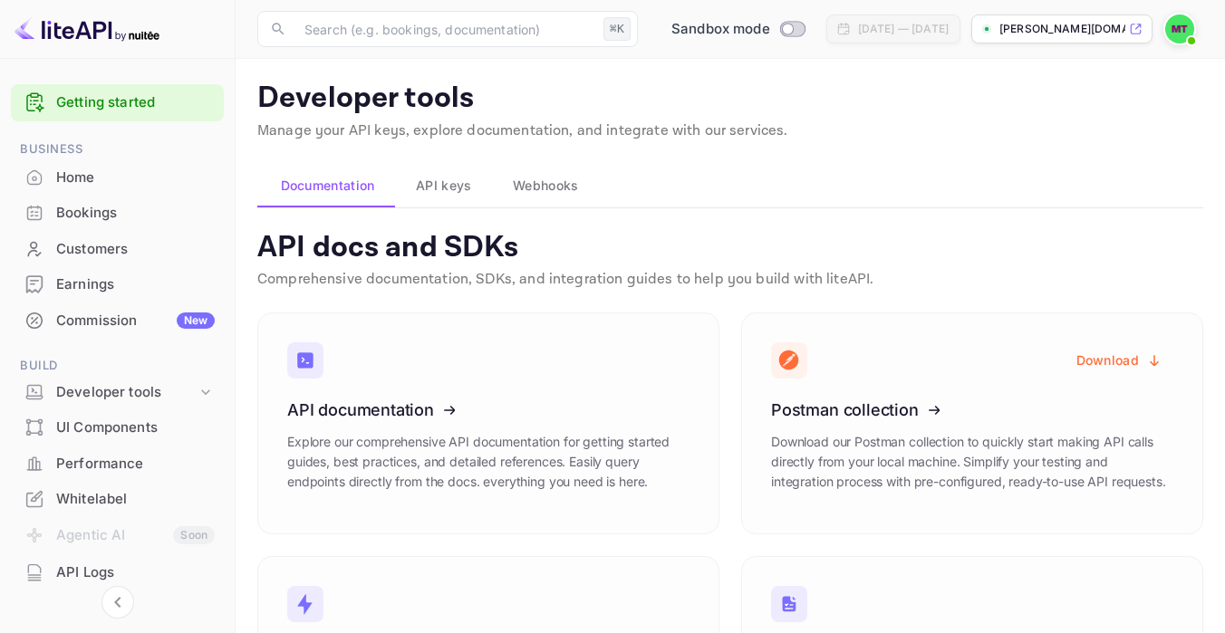
scroll to position [187, 0]
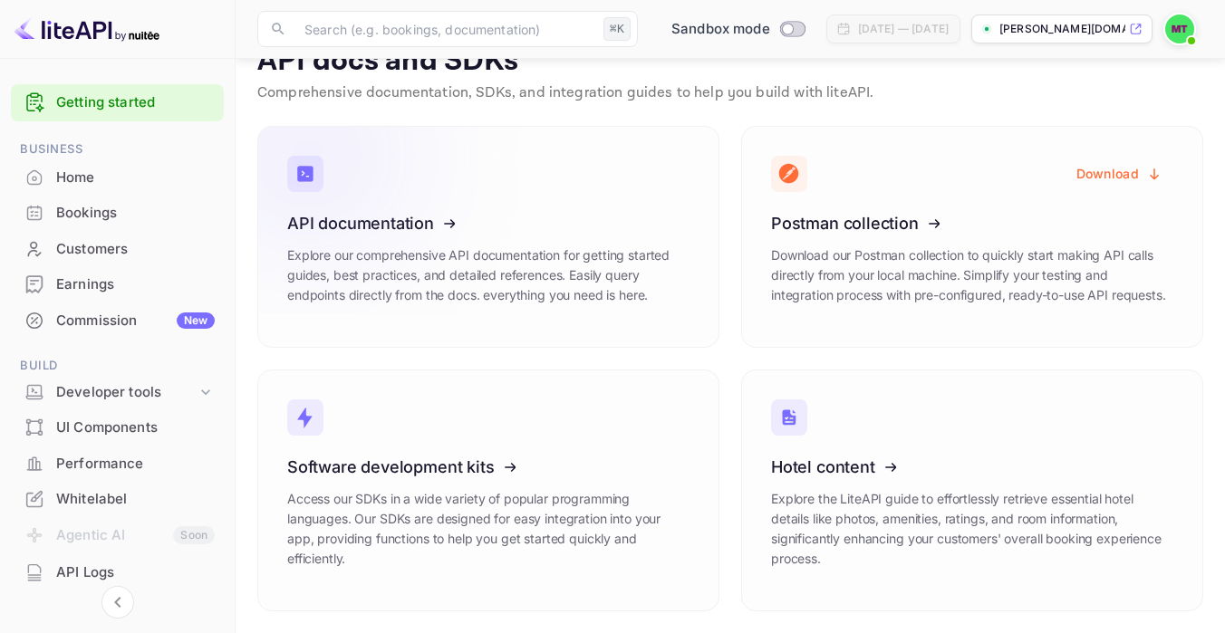
click at [402, 208] on icon at bounding box center [399, 220] width 282 height 187
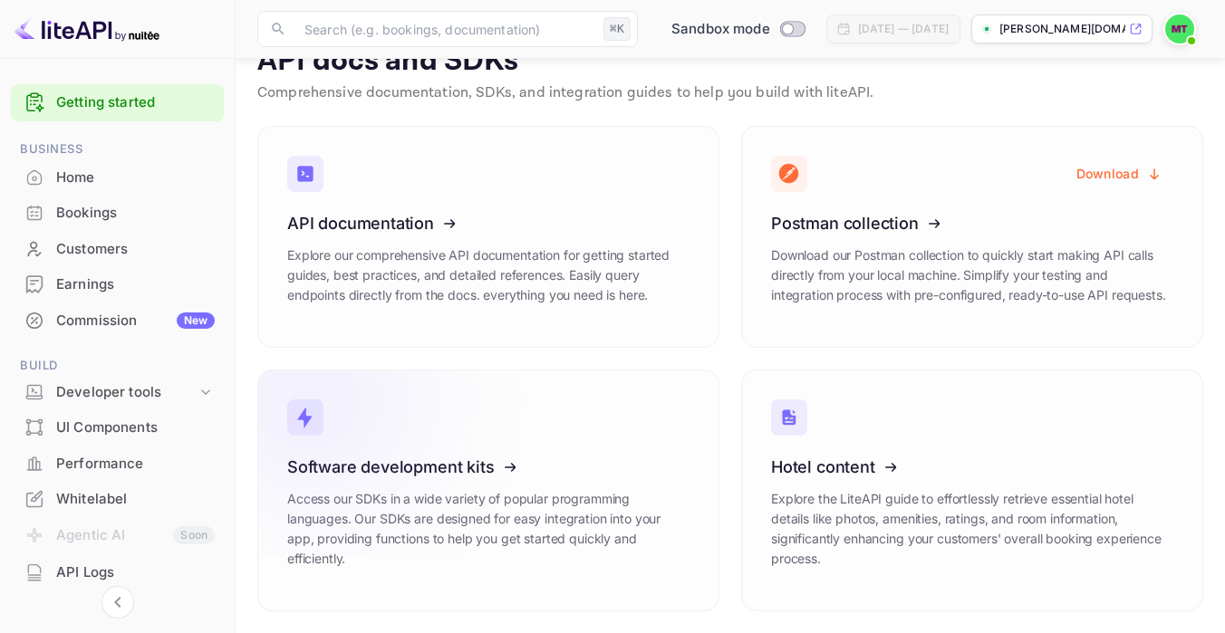
scroll to position [0, 0]
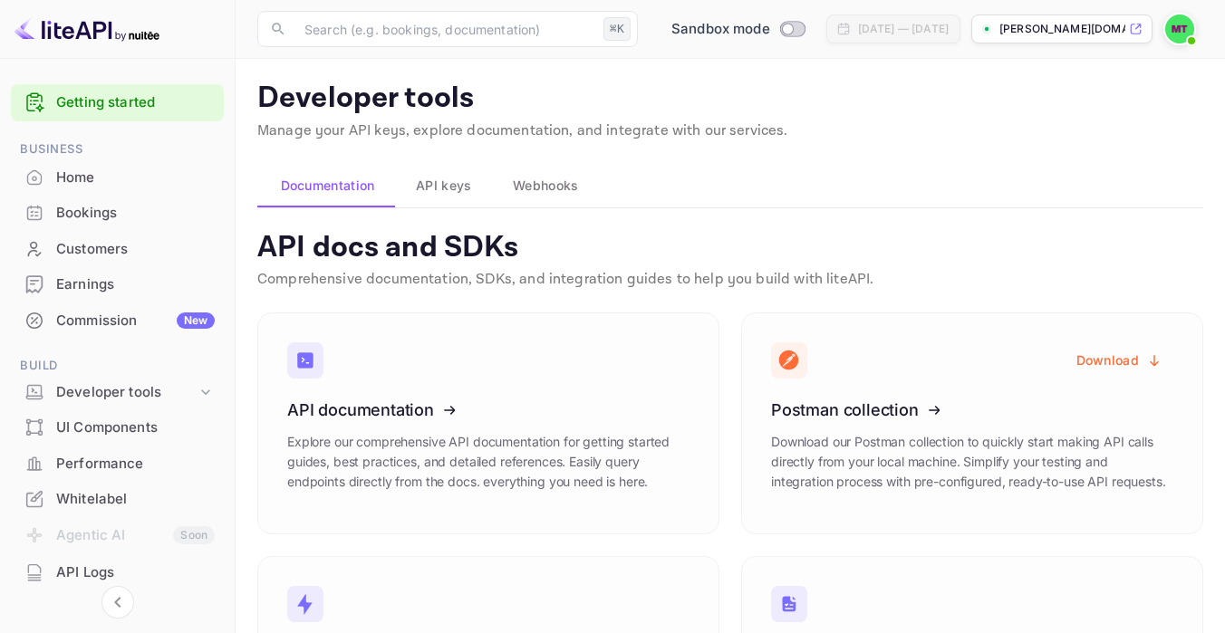
click at [450, 184] on span "API keys" at bounding box center [443, 186] width 55 height 22
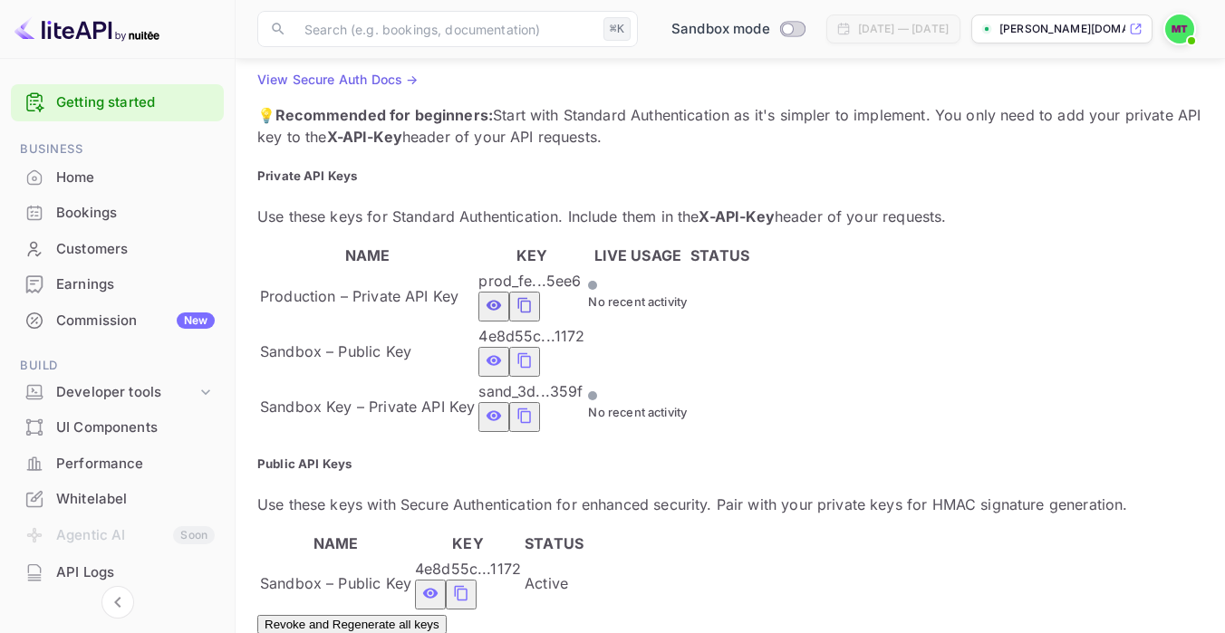
scroll to position [543, 0]
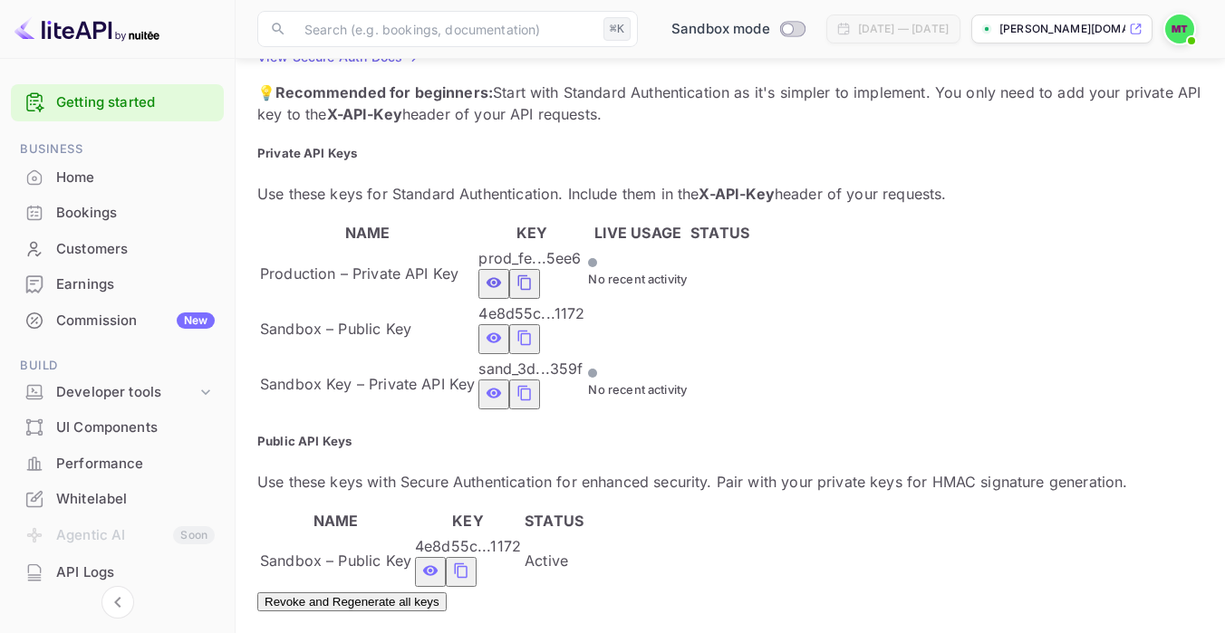
click at [467, 563] on icon "public api keys table" at bounding box center [461, 570] width 13 height 15
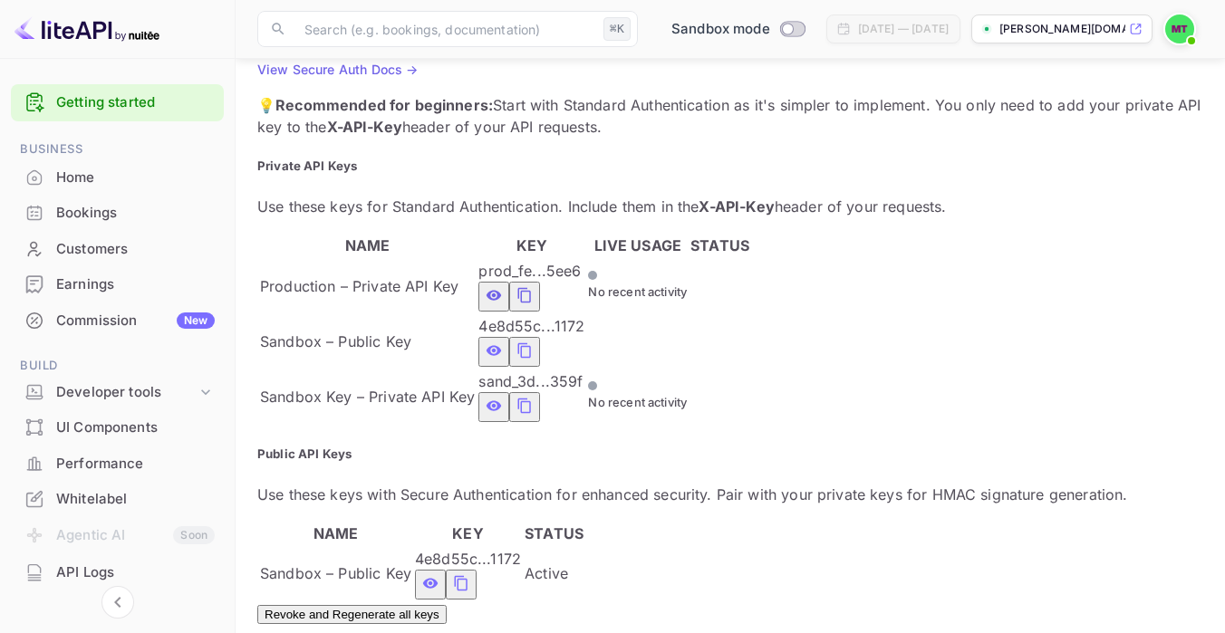
scroll to position [473, 0]
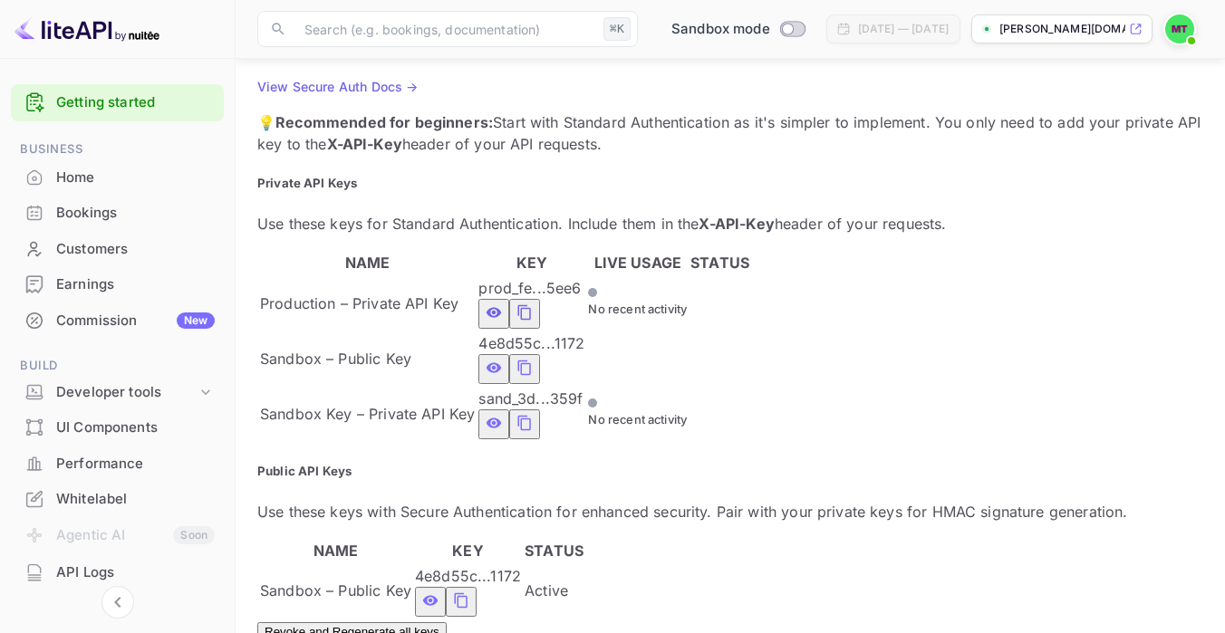
click at [533, 412] on icon "private api keys table" at bounding box center [524, 423] width 16 height 22
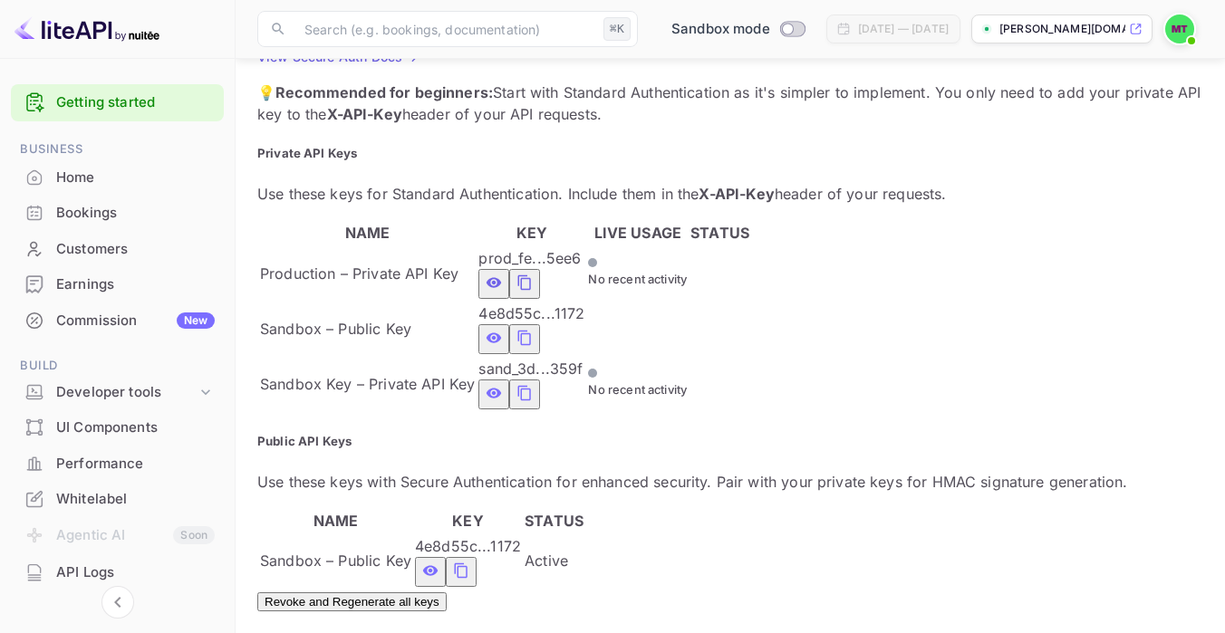
scroll to position [543, 0]
click at [469, 560] on icon "public api keys table" at bounding box center [461, 571] width 16 height 22
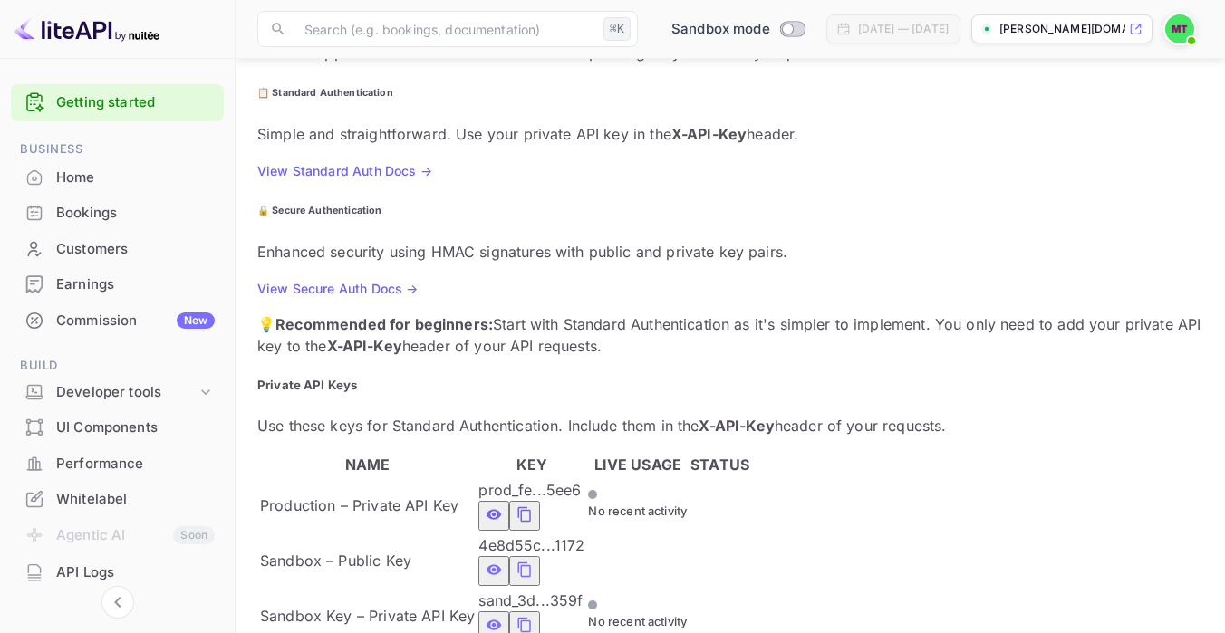
scroll to position [137, 0]
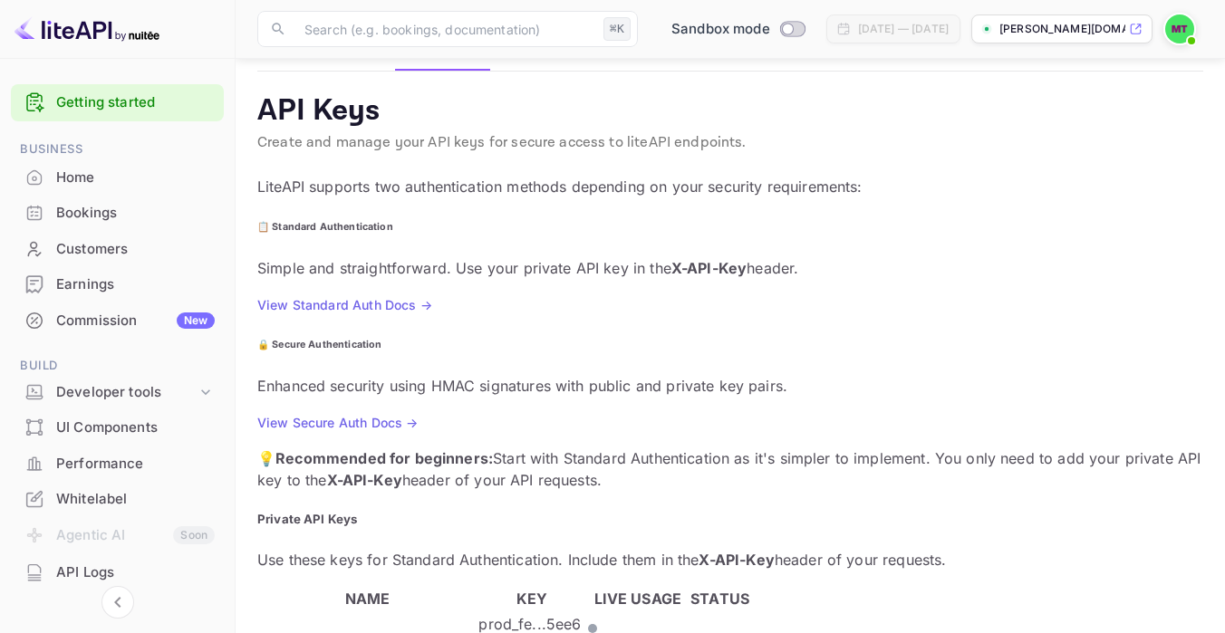
click at [363, 304] on link "View Standard Auth Docs →" at bounding box center [344, 304] width 175 height 15
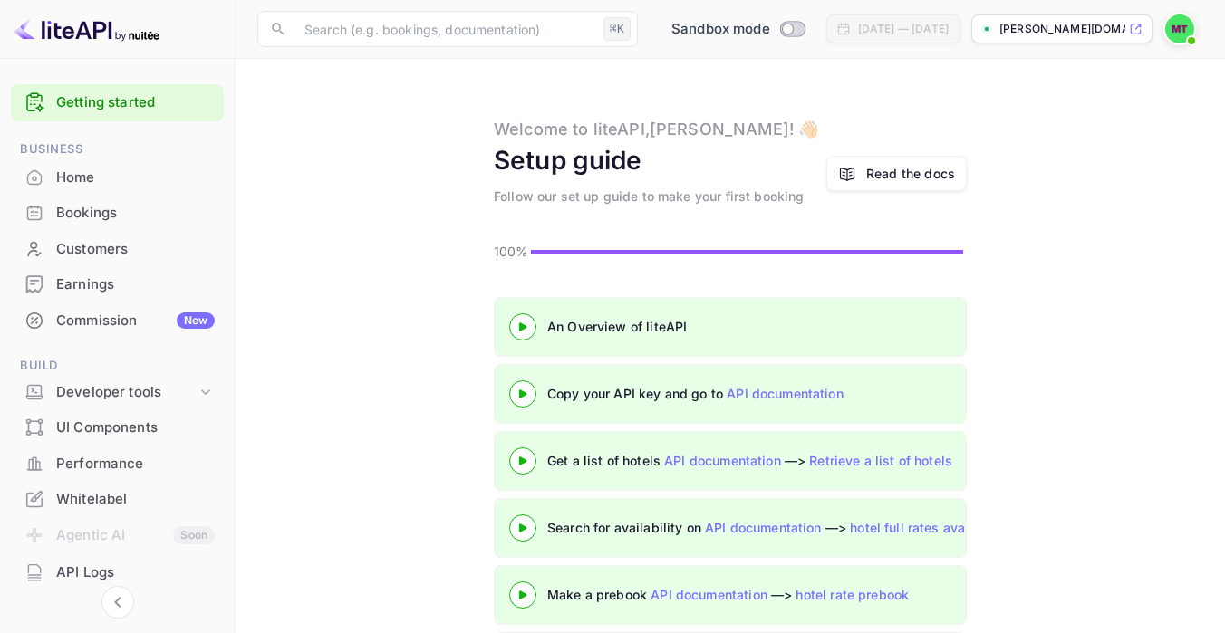
click at [524, 392] on 3 at bounding box center [522, 394] width 7 height 8
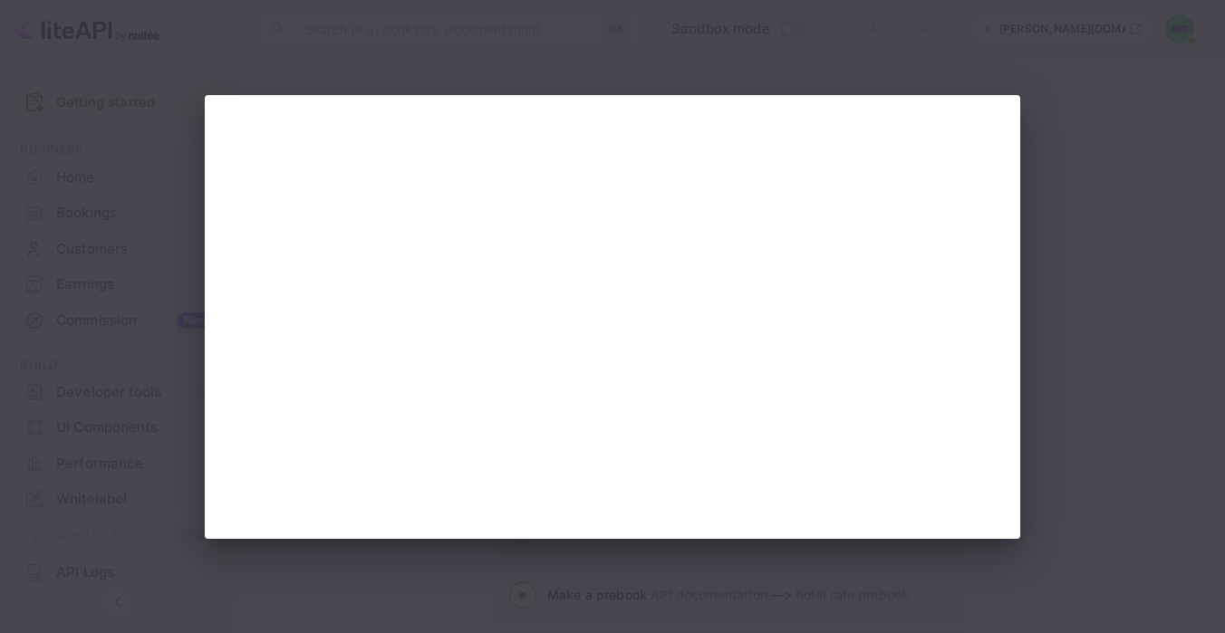
click at [686, 54] on div at bounding box center [612, 316] width 1225 height 633
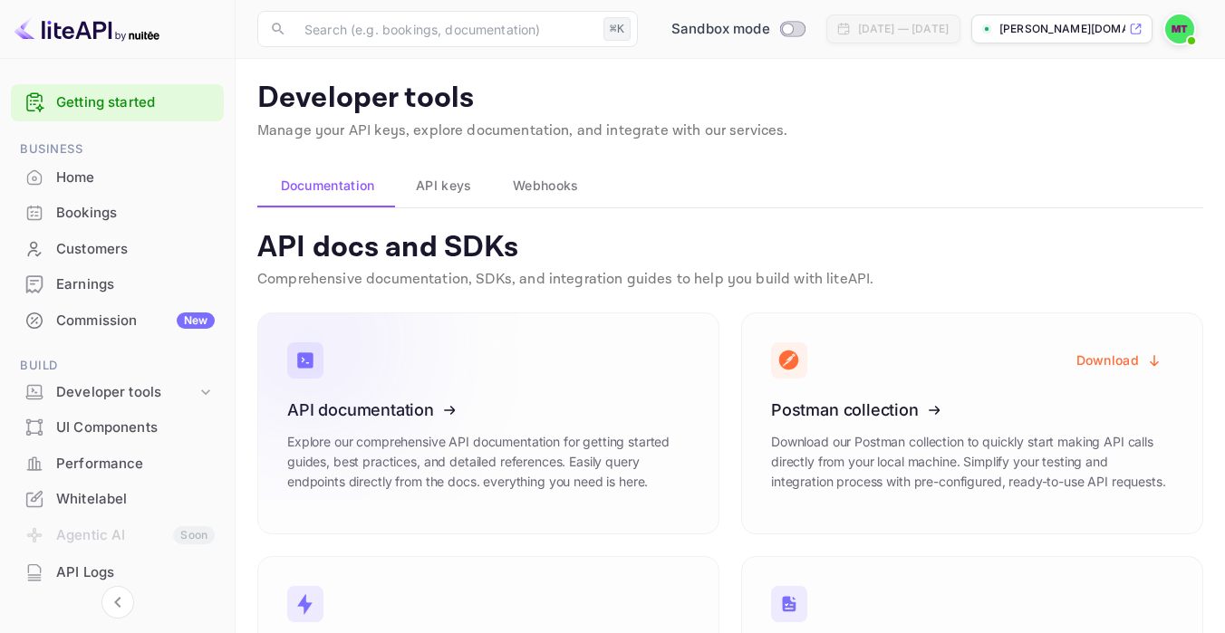
click at [320, 379] on icon at bounding box center [399, 406] width 282 height 187
click at [463, 183] on span "API keys" at bounding box center [443, 186] width 55 height 22
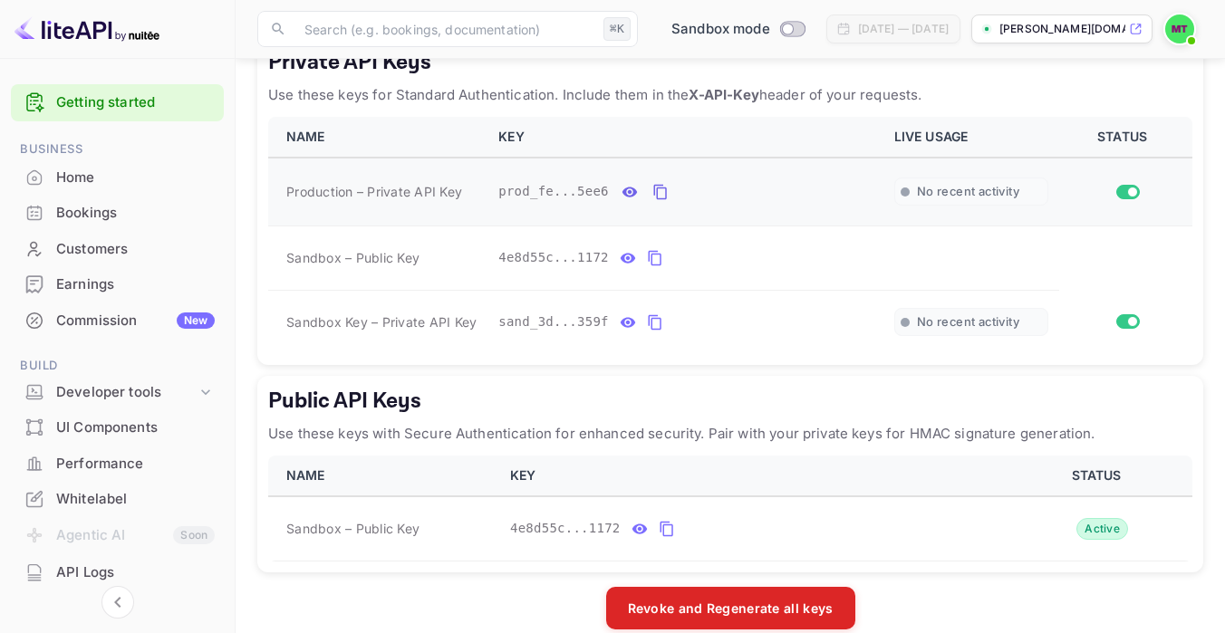
scroll to position [531, 0]
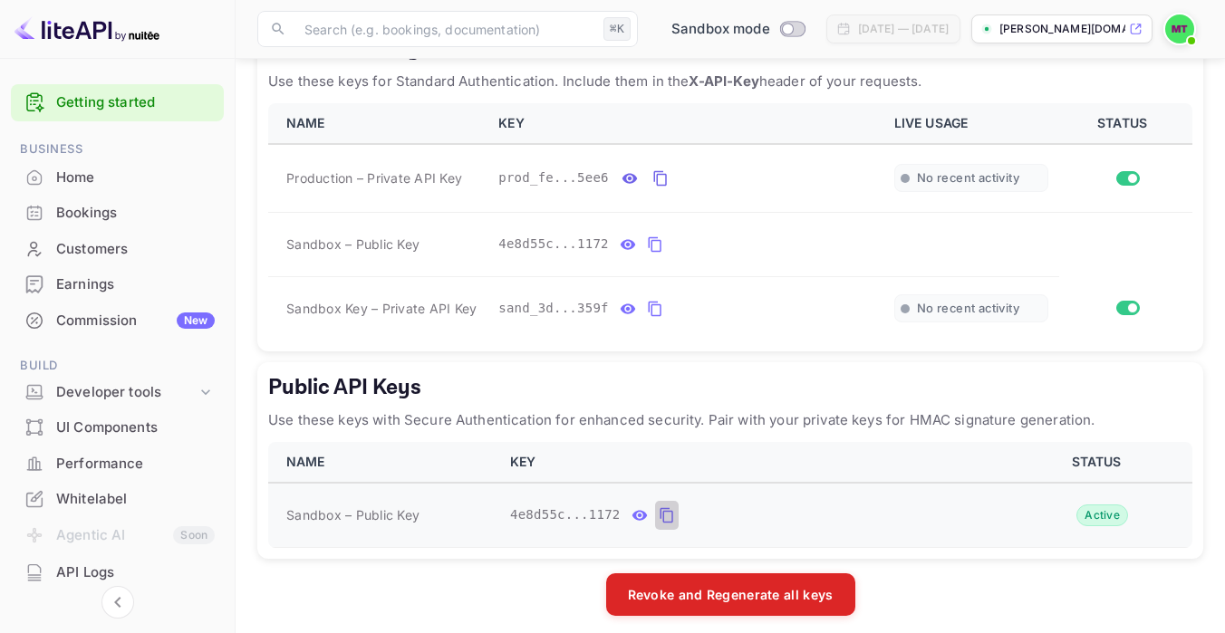
click at [671, 512] on icon "public api keys table" at bounding box center [666, 514] width 13 height 15
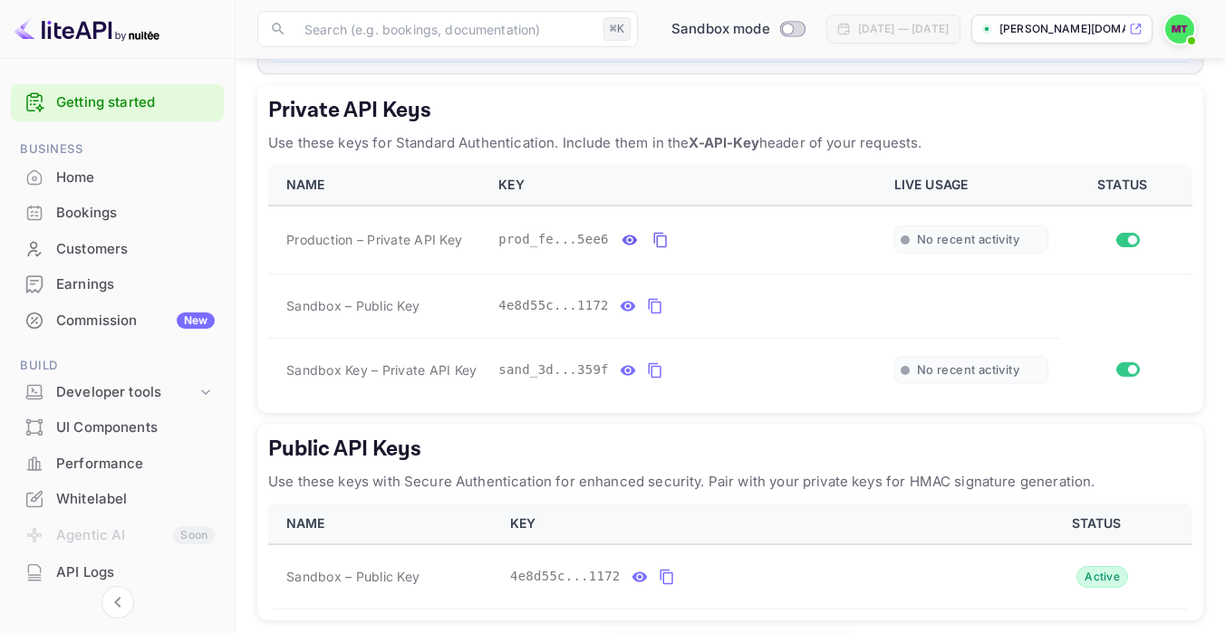
scroll to position [465, 0]
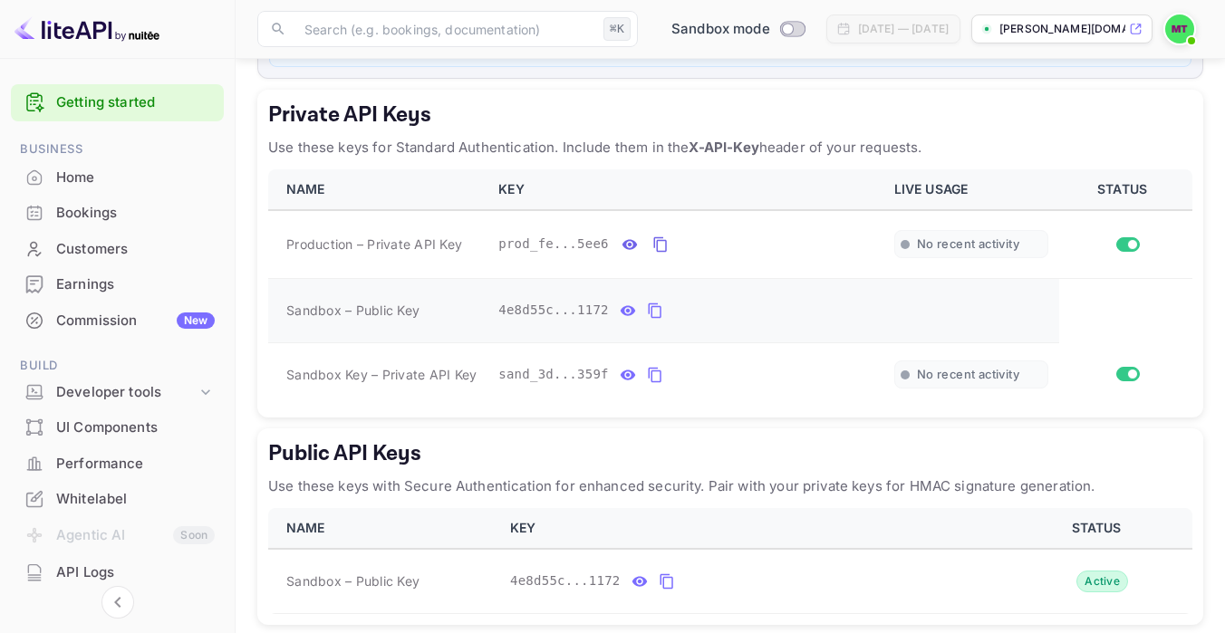
click at [666, 303] on div "4e8d55c...1172" at bounding box center [684, 310] width 373 height 29
click at [653, 307] on icon "private api keys table" at bounding box center [655, 311] width 16 height 22
click at [656, 303] on icon "private api keys table" at bounding box center [655, 311] width 16 height 22
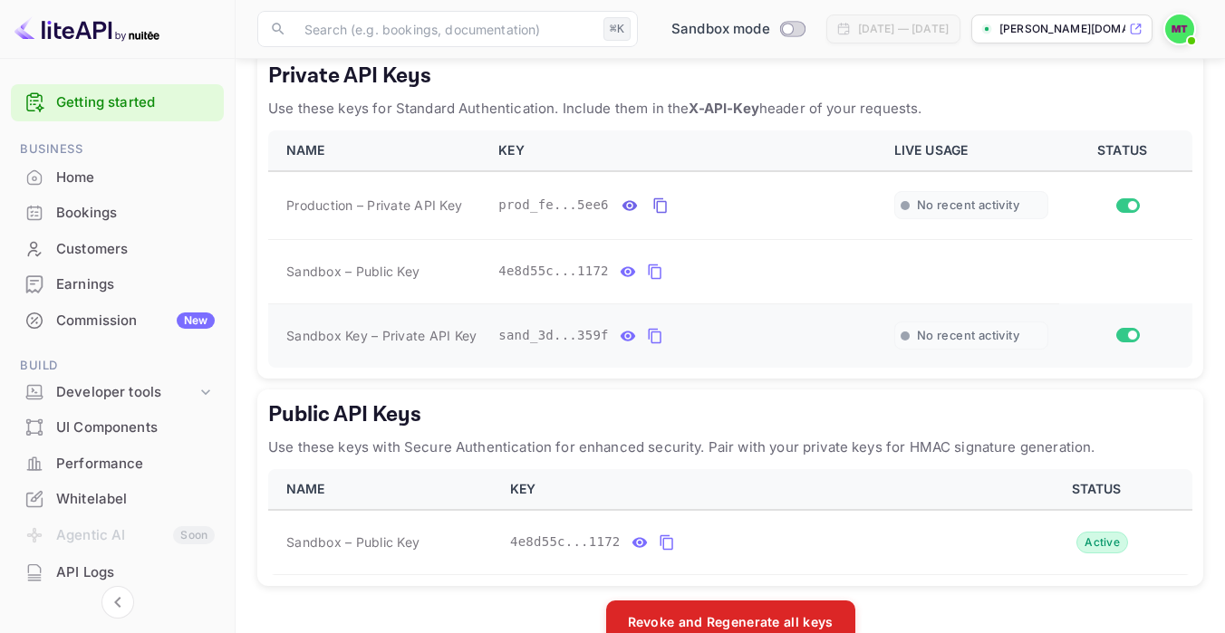
scroll to position [507, 0]
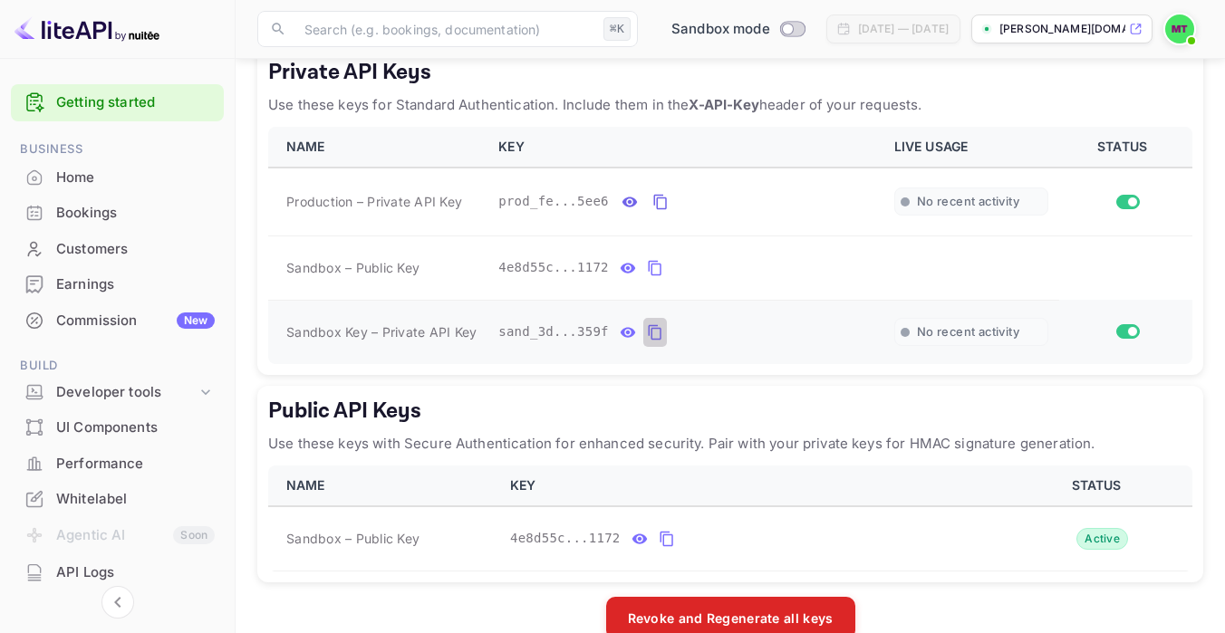
click at [655, 332] on icon "private api keys table" at bounding box center [655, 333] width 16 height 22
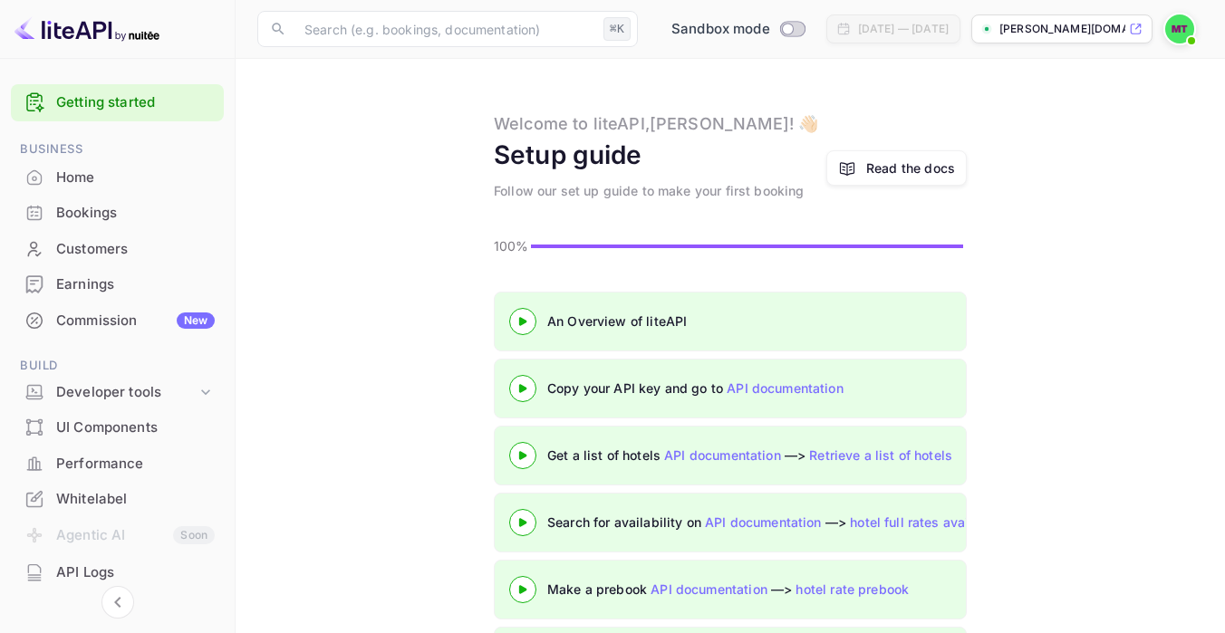
scroll to position [88, 0]
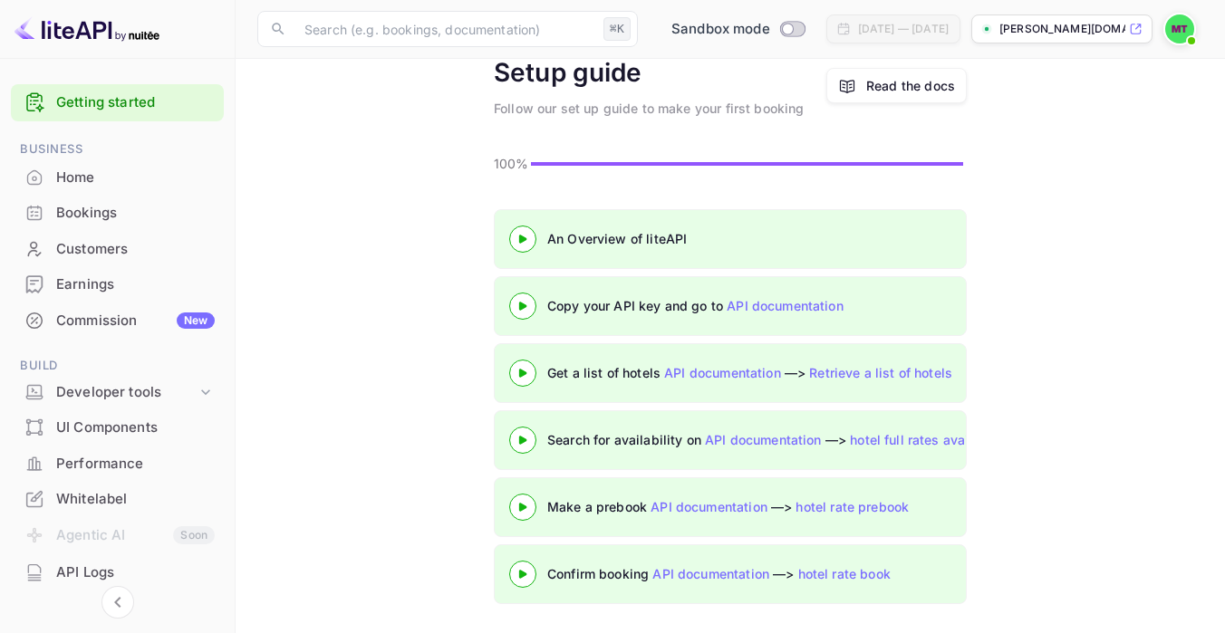
click at [566, 438] on div "Search for availability on API documentation —> hotel full rates availability" at bounding box center [864, 439] width 634 height 19
click at [521, 436] on icon at bounding box center [522, 440] width 63 height 9
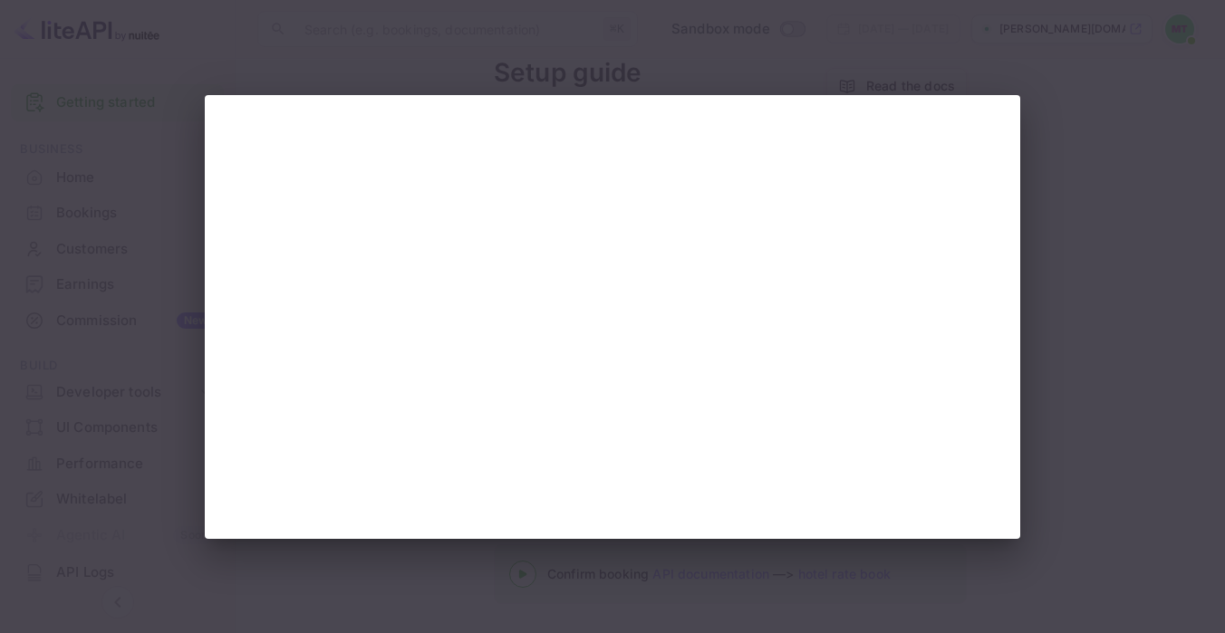
click at [1093, 129] on div at bounding box center [612, 316] width 1225 height 633
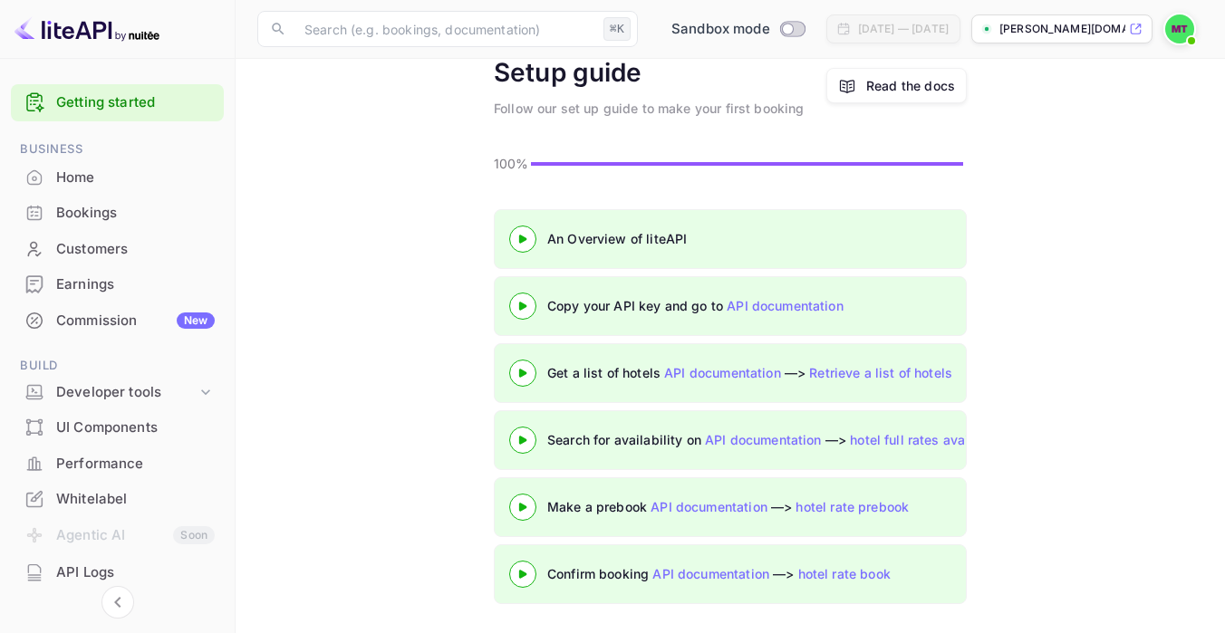
click at [1093, 129] on div at bounding box center [612, 316] width 1225 height 633
click at [527, 514] on div at bounding box center [522, 507] width 63 height 23
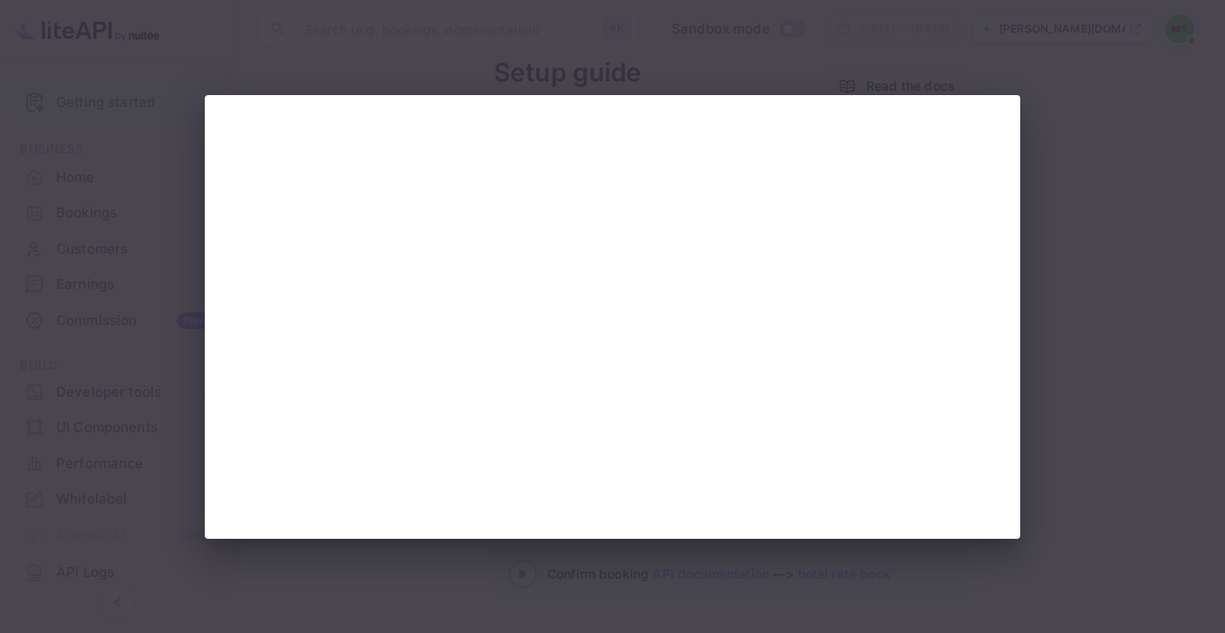
click at [1084, 297] on div at bounding box center [612, 316] width 1225 height 633
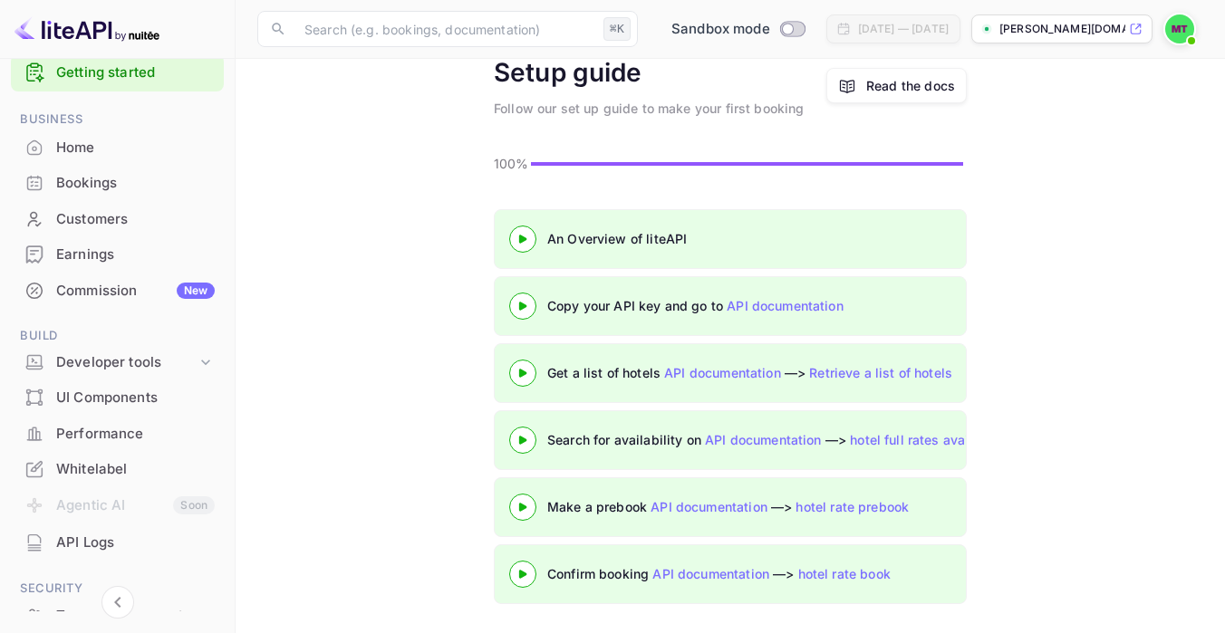
scroll to position [42, 0]
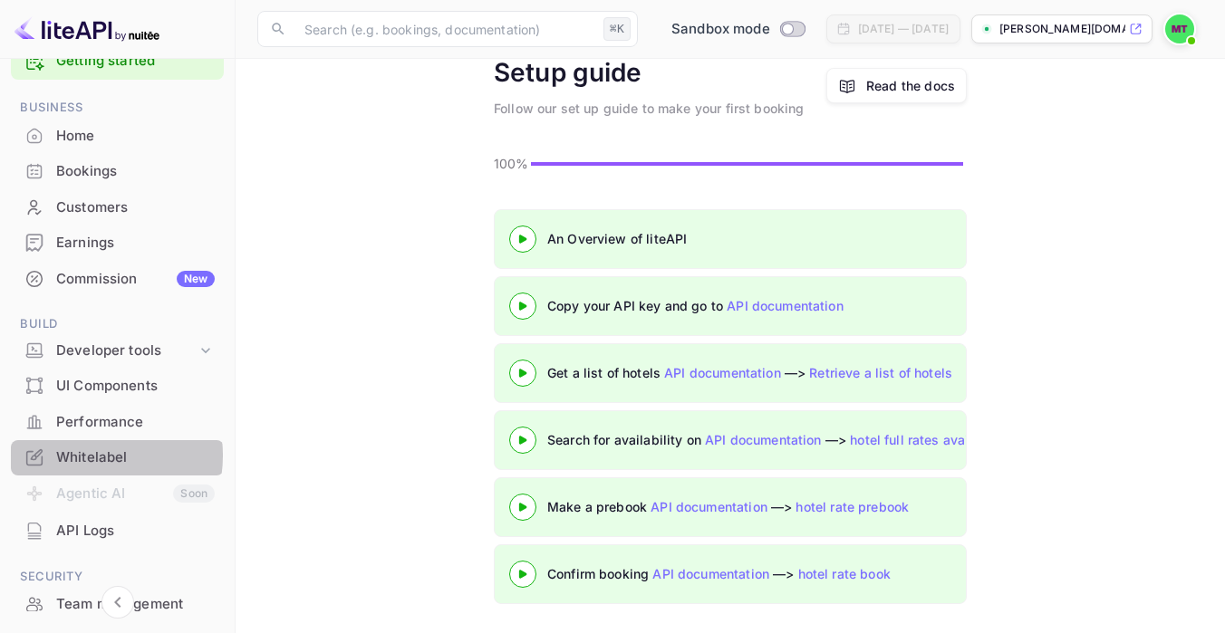
click at [83, 456] on div "Whitelabel" at bounding box center [135, 458] width 159 height 21
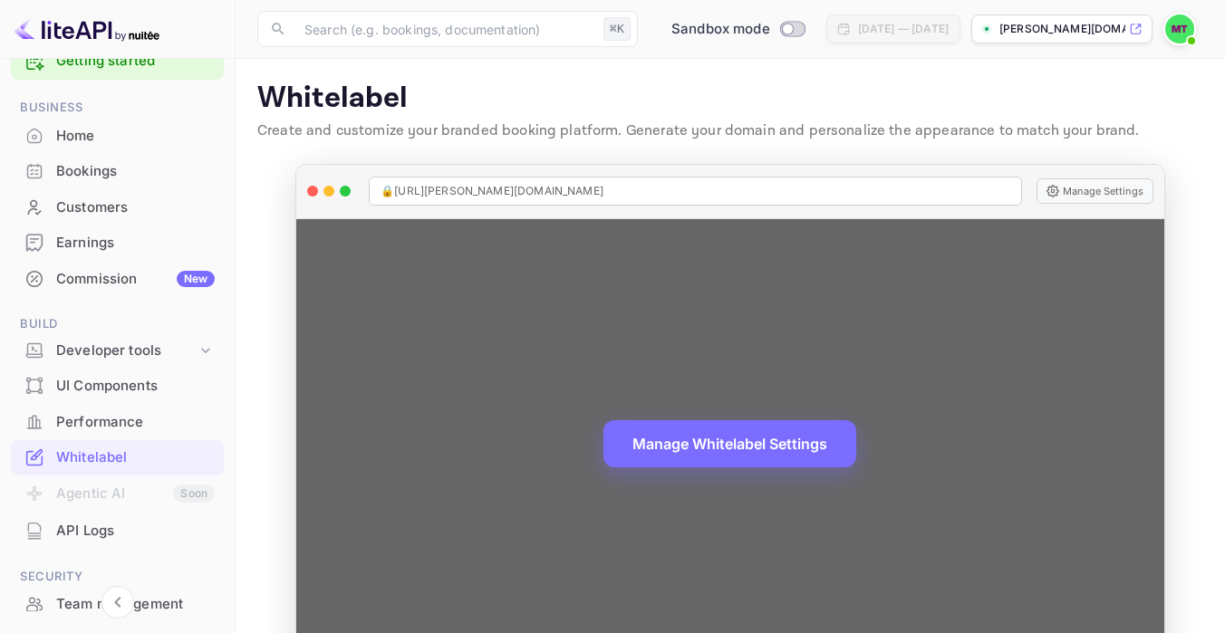
scroll to position [59, 0]
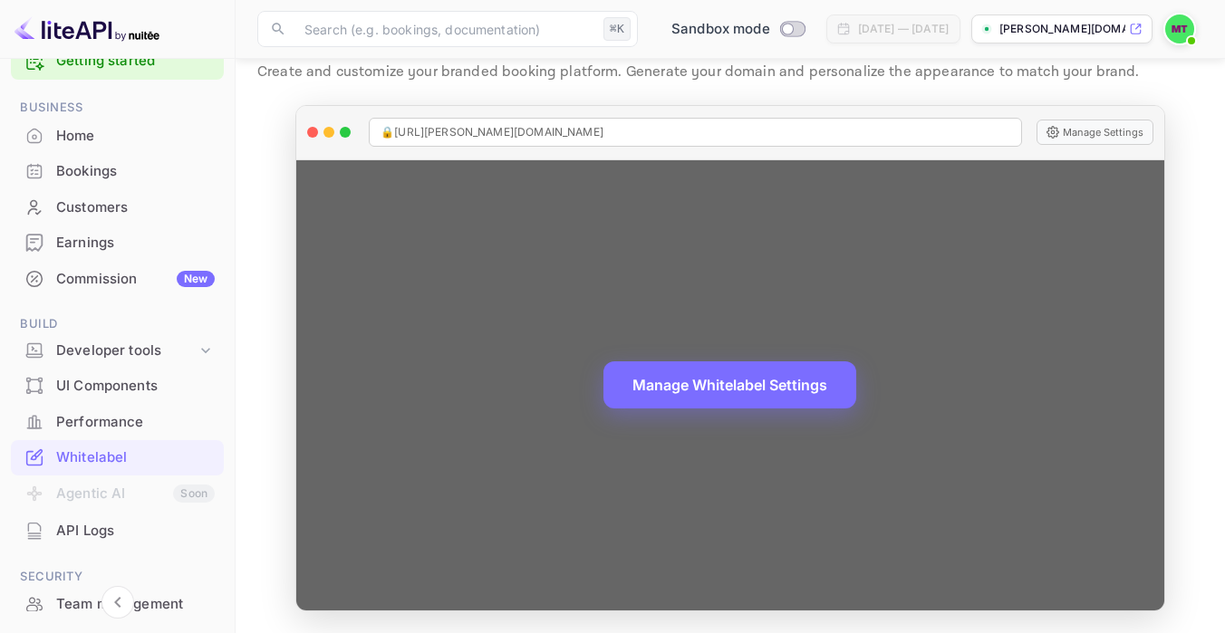
click at [628, 132] on div "🔒 https://misty-trevino-hry7k.nuitee.link" at bounding box center [695, 132] width 653 height 29
click at [611, 125] on div "🔒 https://misty-trevino-hry7k.nuitee.link" at bounding box center [695, 132] width 653 height 29
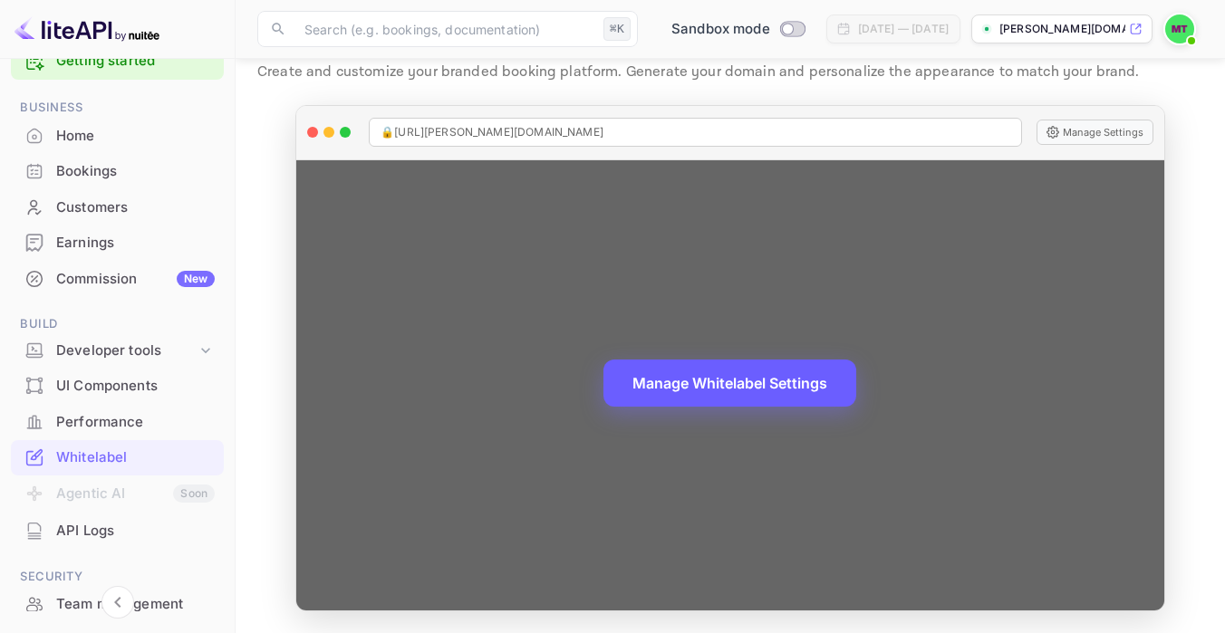
click at [746, 381] on button "Manage Whitelabel Settings" at bounding box center [729, 383] width 253 height 47
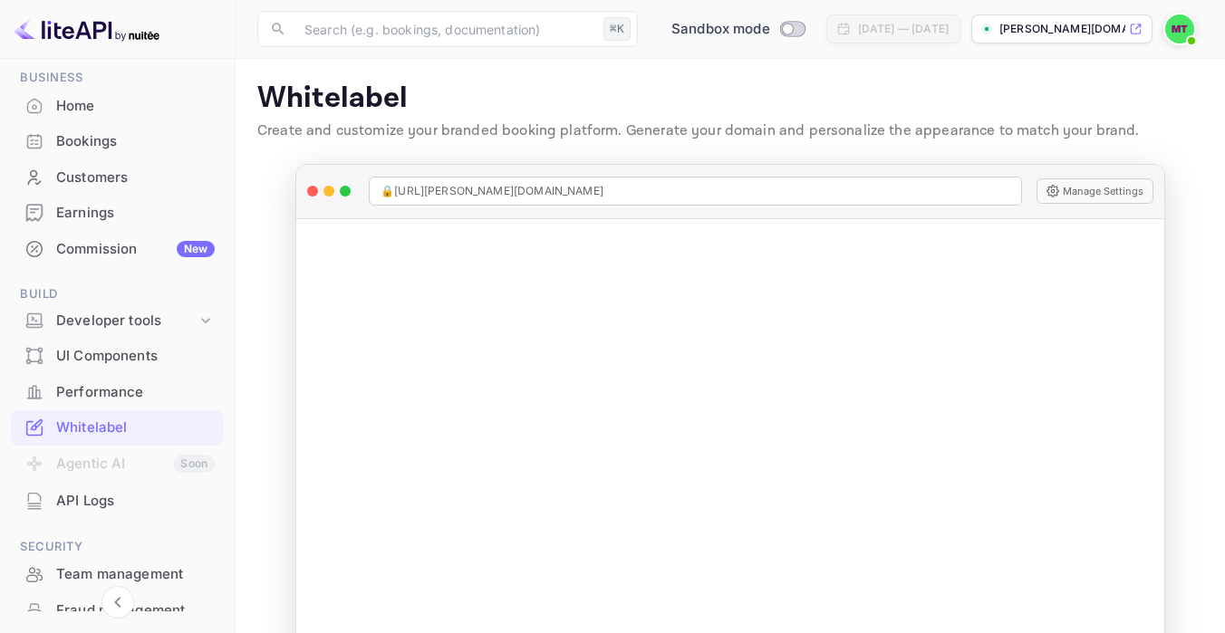
scroll to position [0, 0]
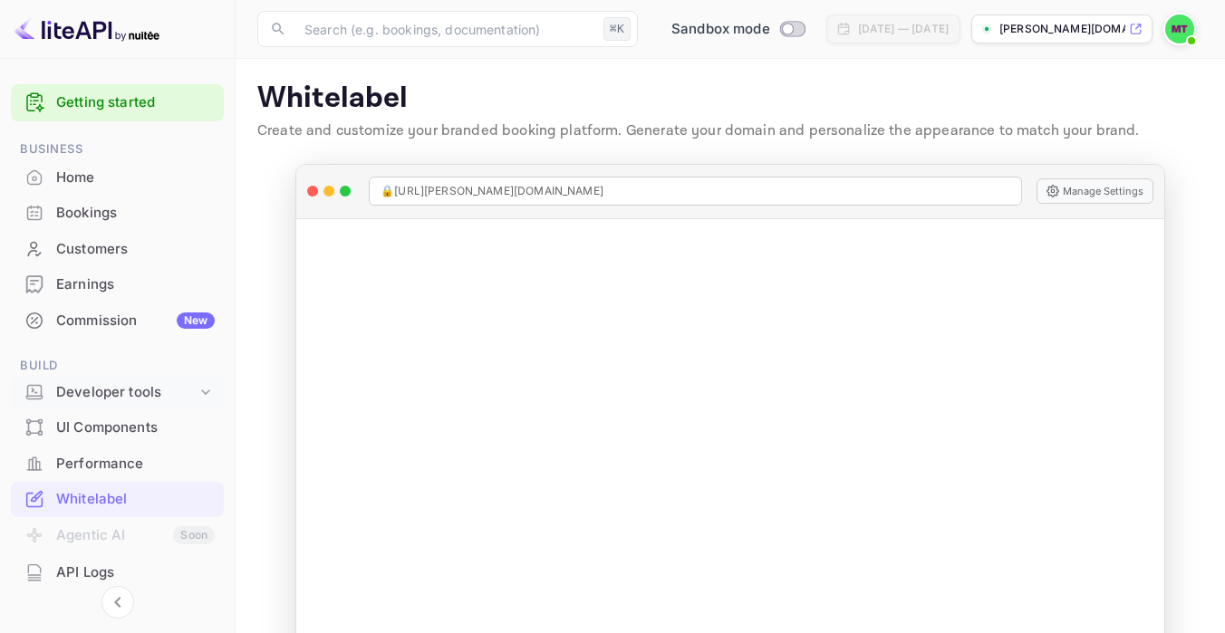
click at [96, 394] on div "Developer tools" at bounding box center [126, 392] width 140 height 21
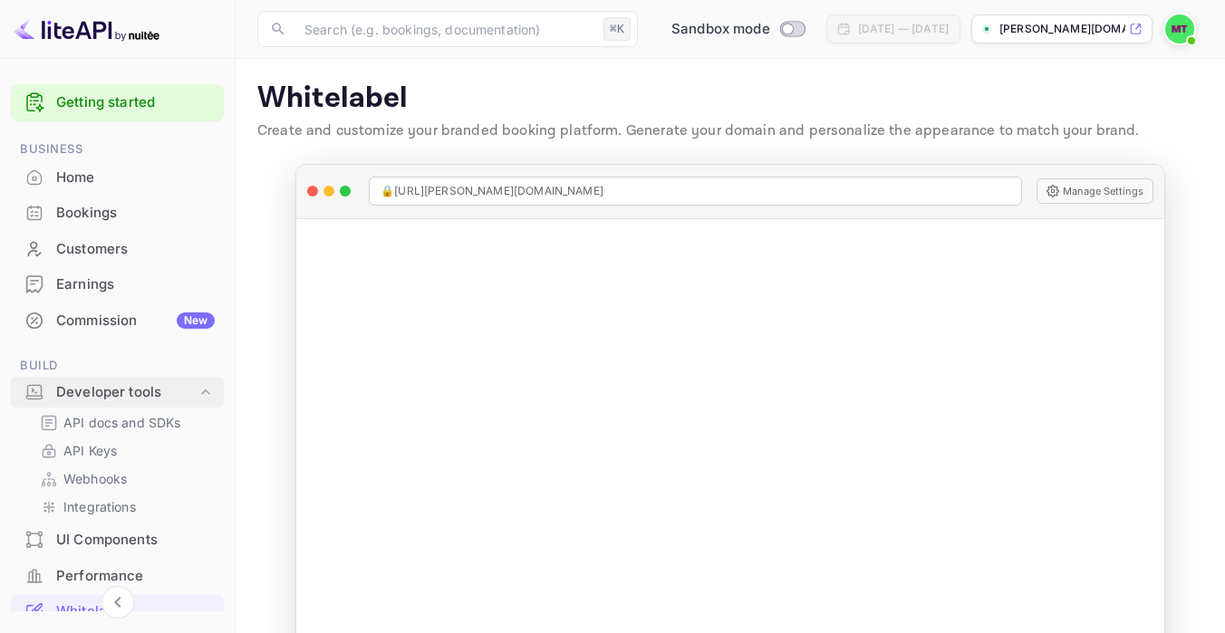
scroll to position [30, 0]
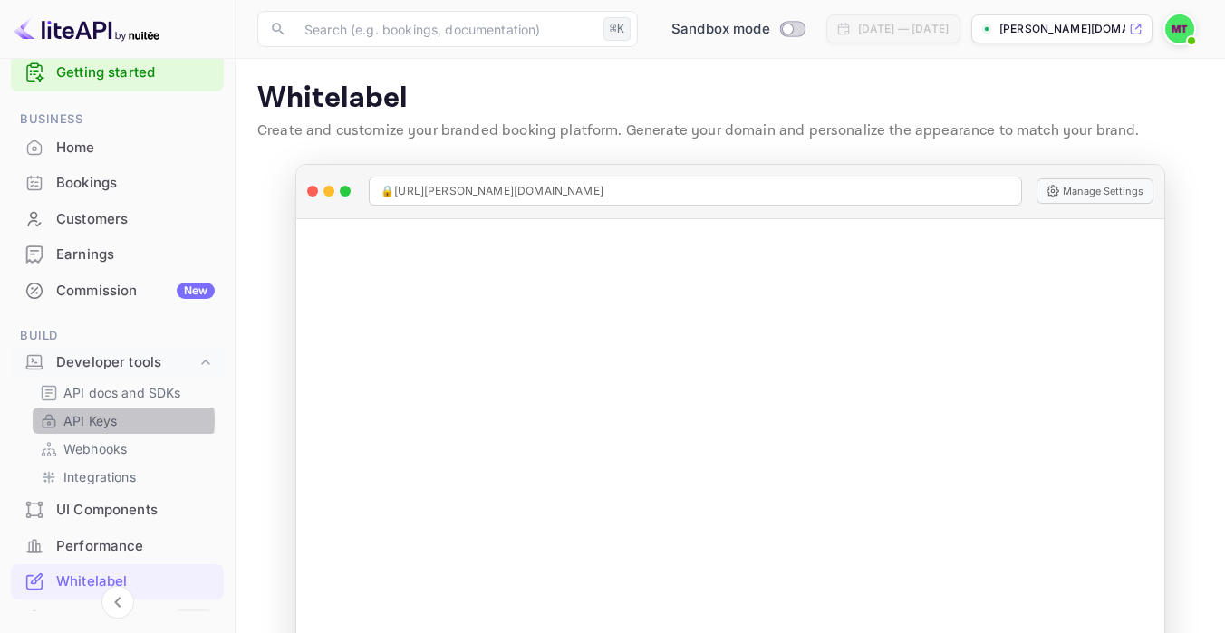
click at [98, 420] on p "API Keys" at bounding box center [89, 420] width 53 height 19
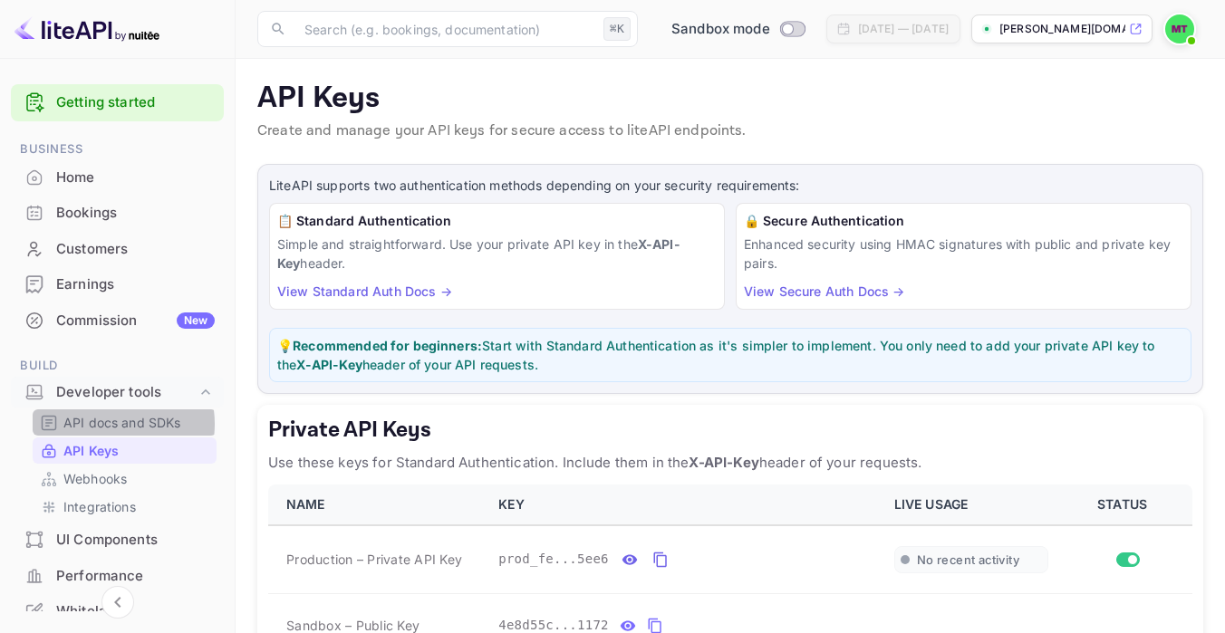
click at [107, 424] on p "API docs and SDKs" at bounding box center [122, 422] width 118 height 19
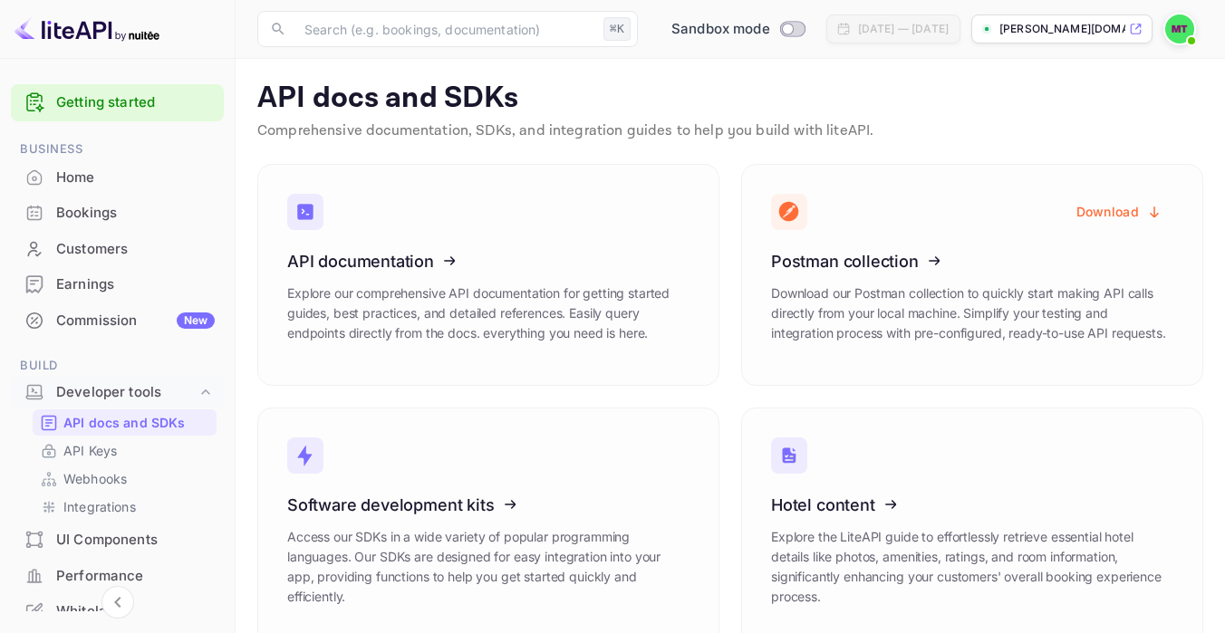
scroll to position [38, 0]
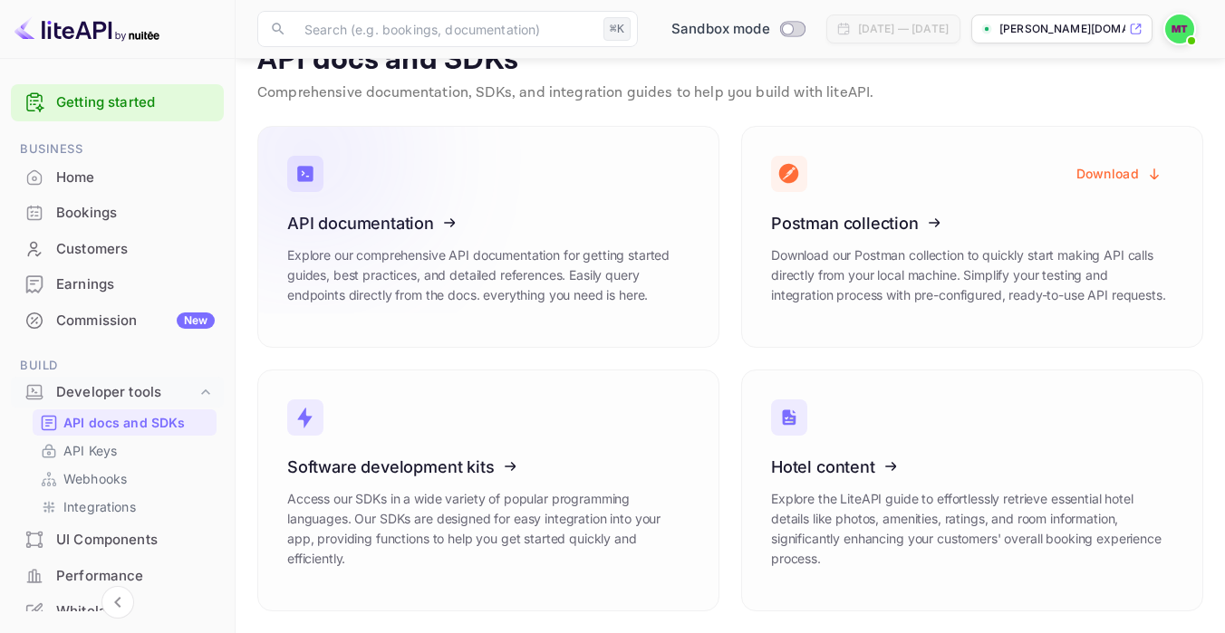
click at [397, 227] on icon at bounding box center [399, 220] width 282 height 187
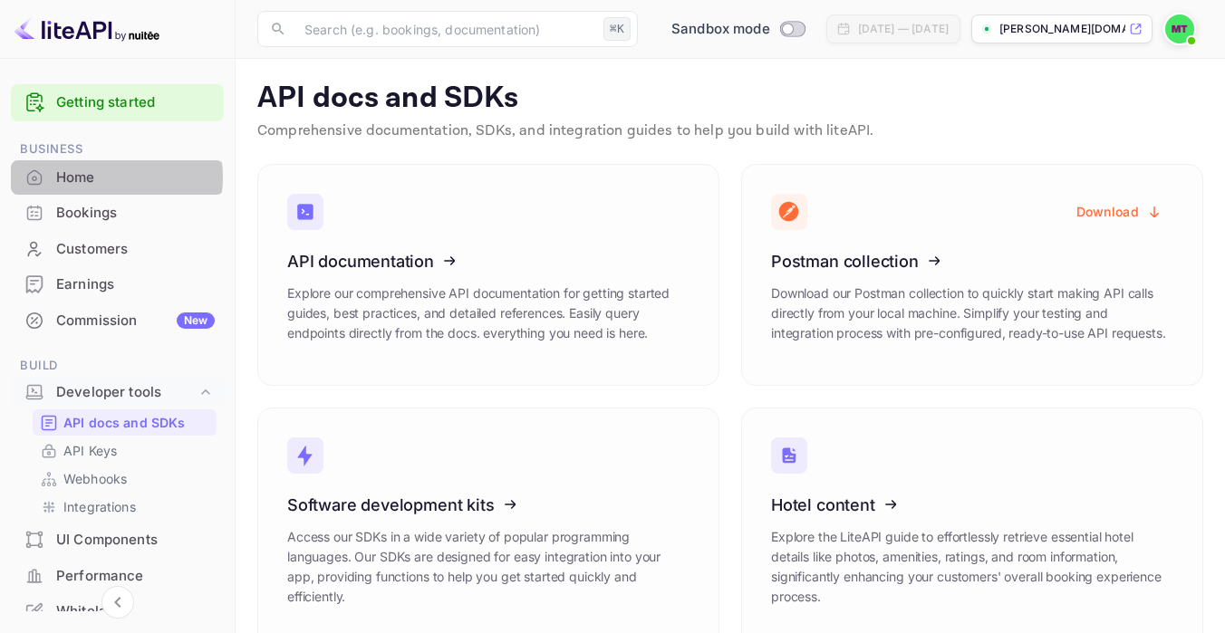
click at [101, 177] on div "Home" at bounding box center [135, 178] width 159 height 21
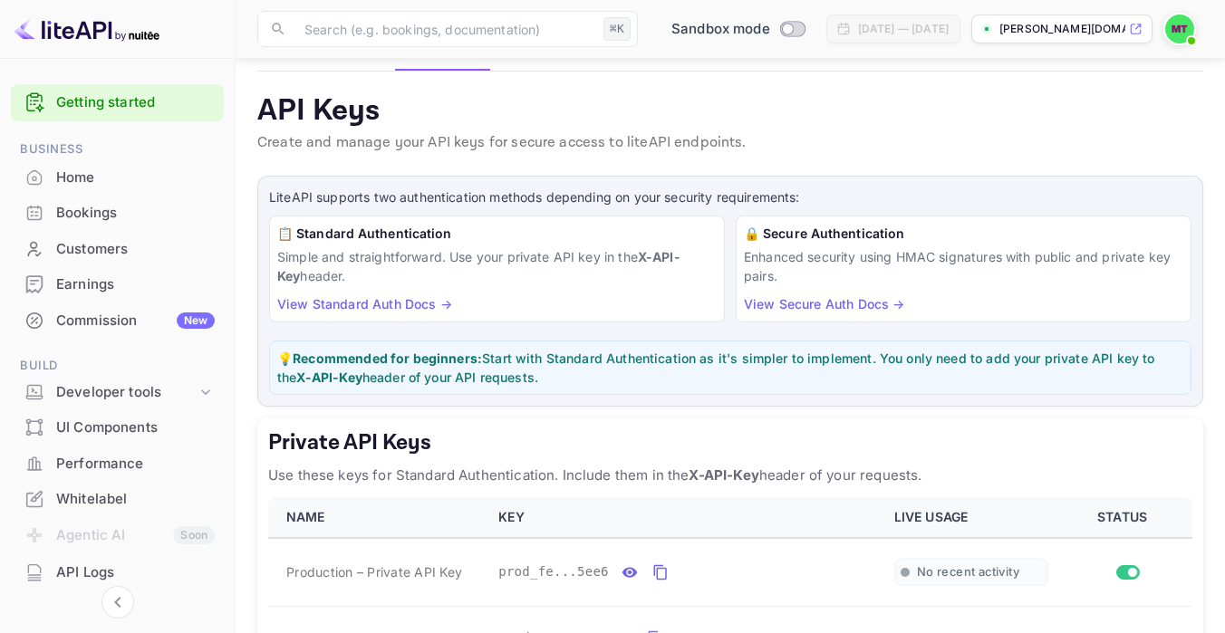
click at [56, 169] on div "Home" at bounding box center [135, 178] width 159 height 21
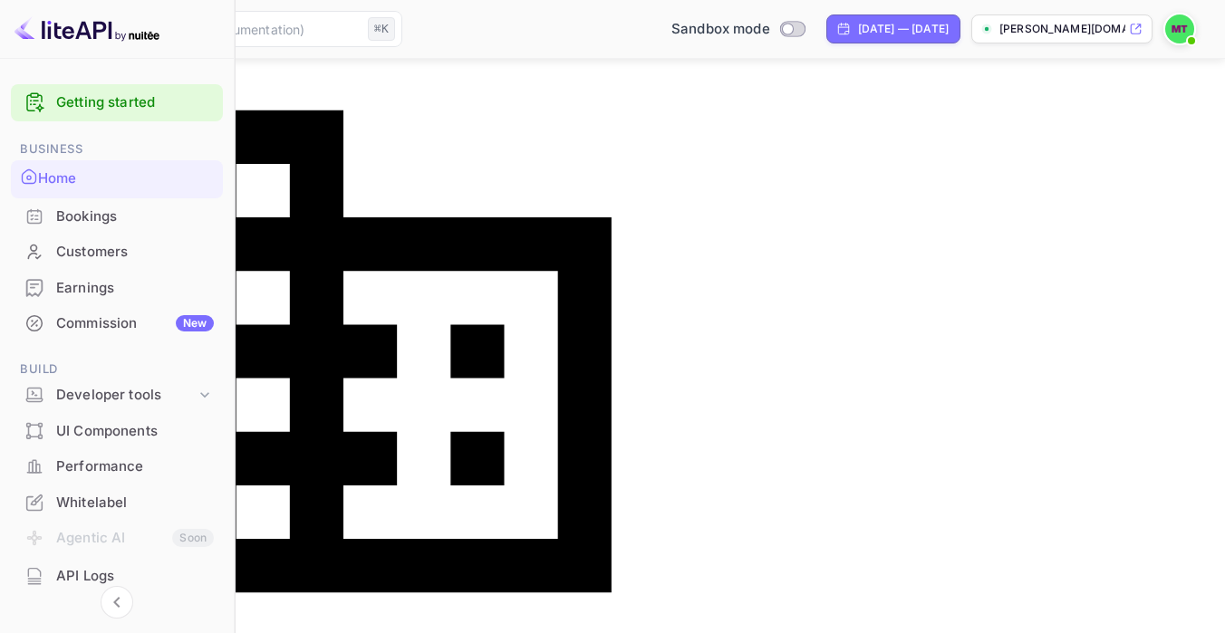
click at [99, 493] on div "Whitelabel" at bounding box center [135, 503] width 158 height 21
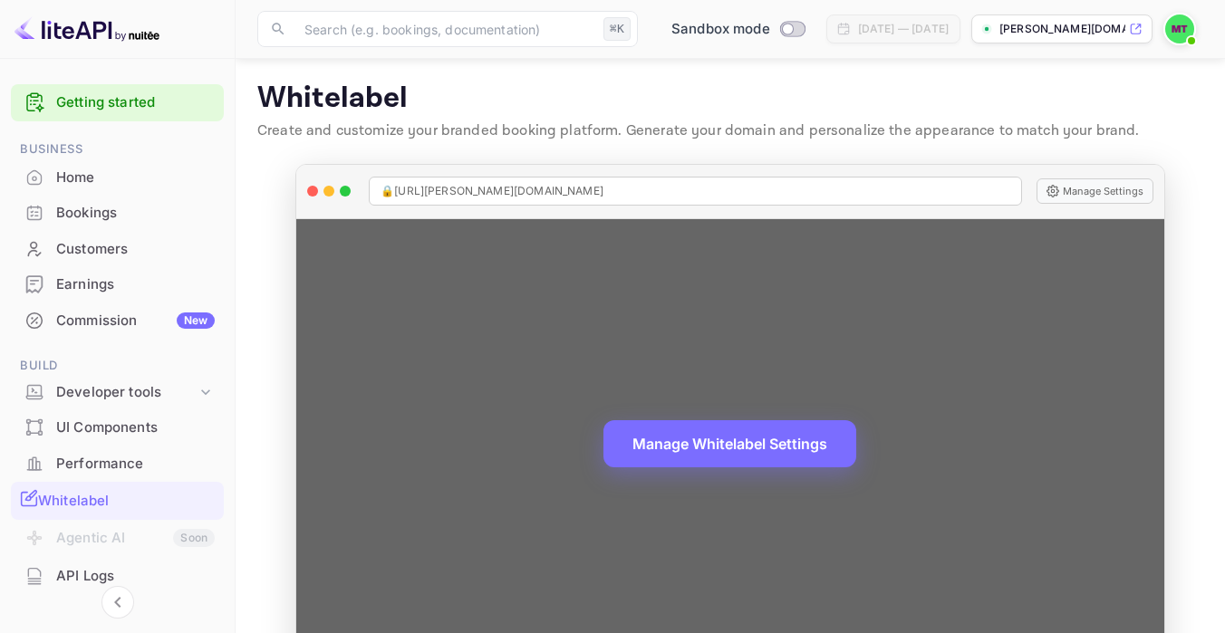
scroll to position [59, 0]
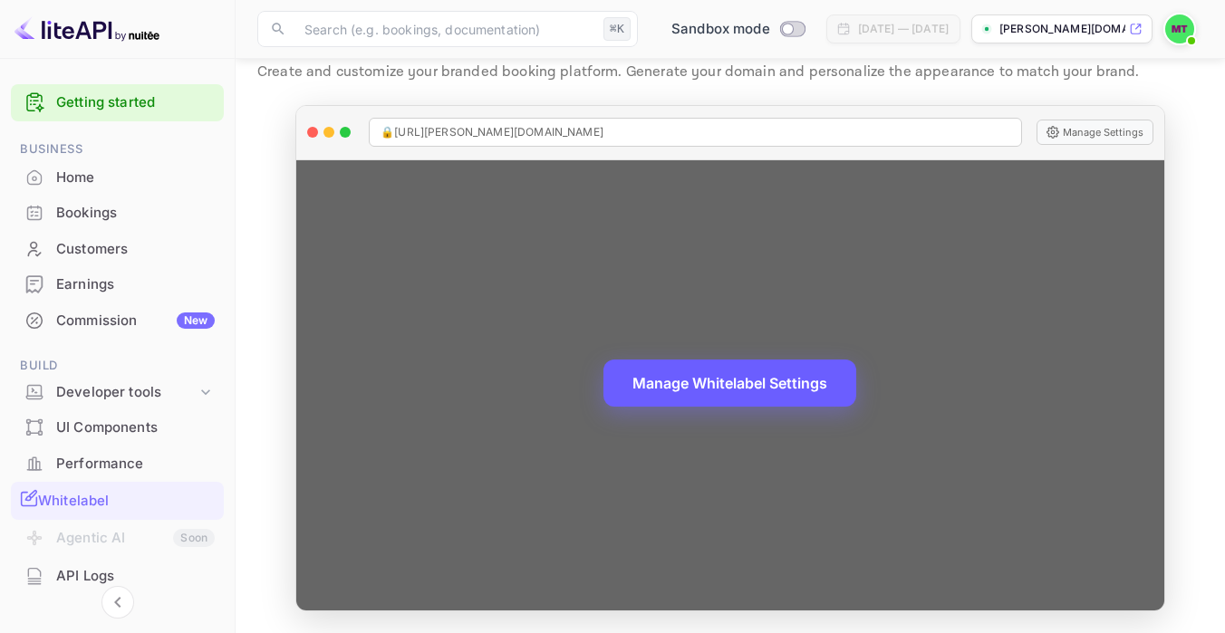
click at [730, 390] on button "Manage Whitelabel Settings" at bounding box center [729, 383] width 253 height 47
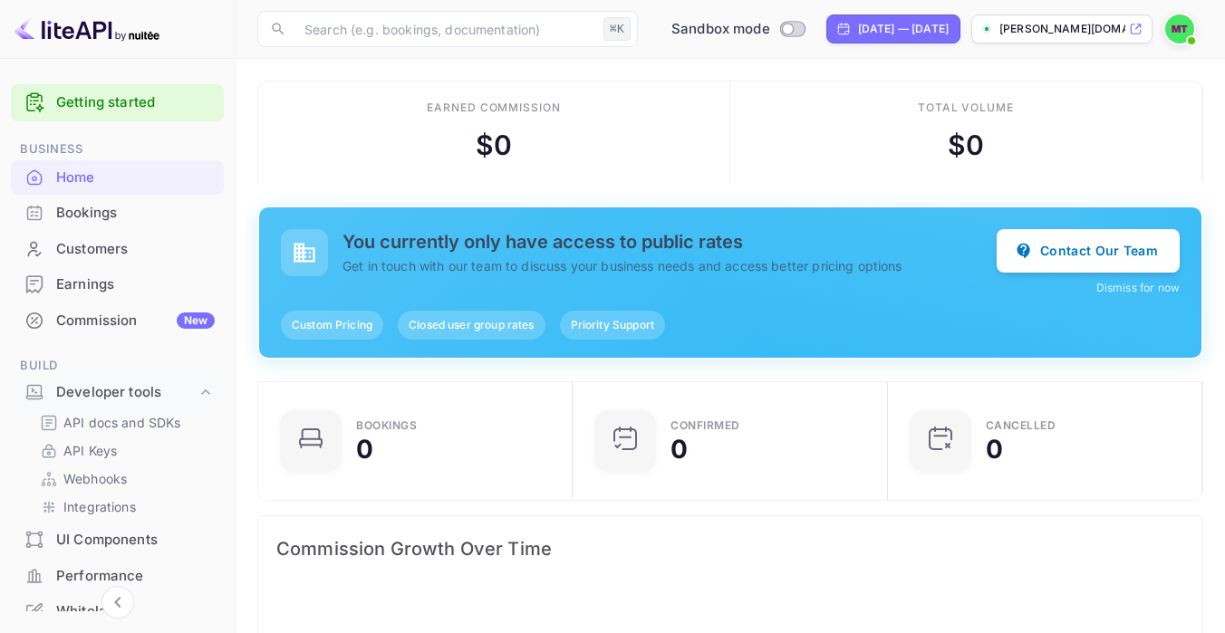
scroll to position [294, 304]
click at [71, 33] on img at bounding box center [86, 28] width 145 height 29
click at [66, 30] on img at bounding box center [86, 28] width 145 height 29
click at [769, 27] on input "Switch to Production mode" at bounding box center [787, 29] width 36 height 12
checkbox input "true"
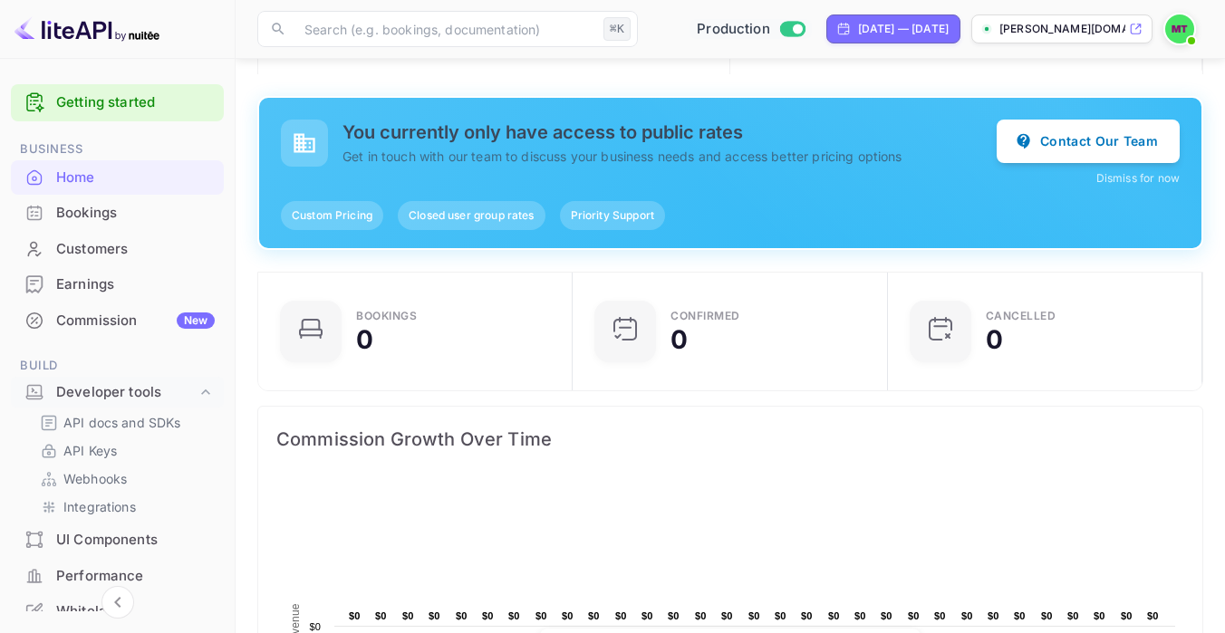
scroll to position [0, 0]
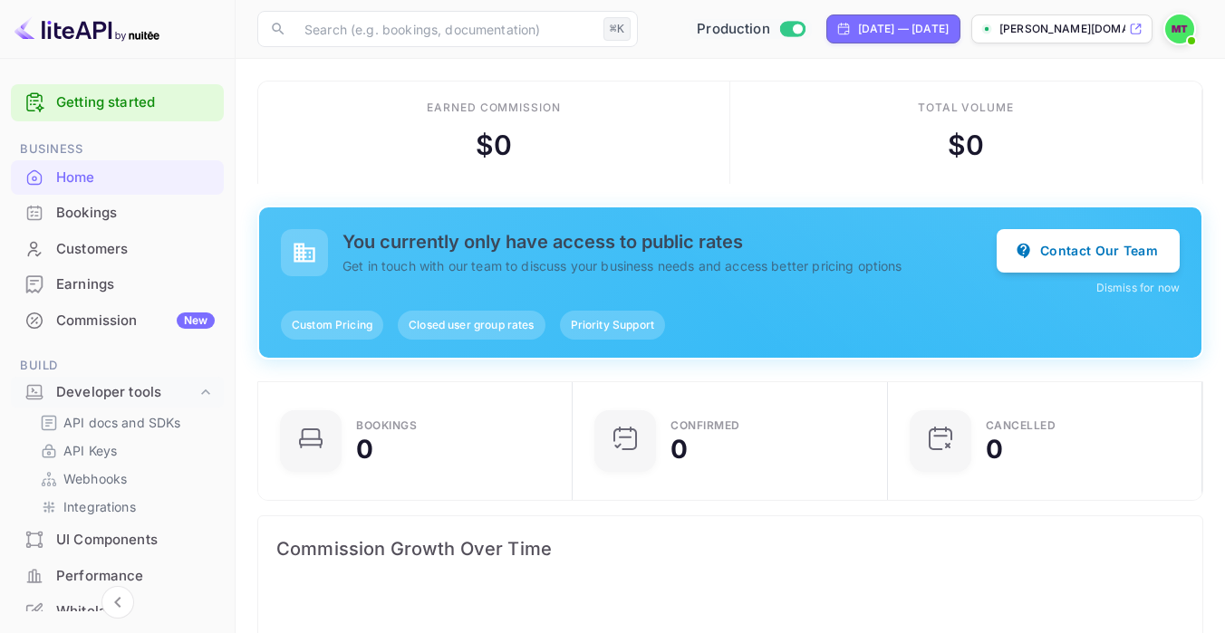
click at [1082, 29] on p "[PERSON_NAME][DOMAIN_NAME]..." at bounding box center [1062, 29] width 126 height 16
